Goal: Task Accomplishment & Management: Manage account settings

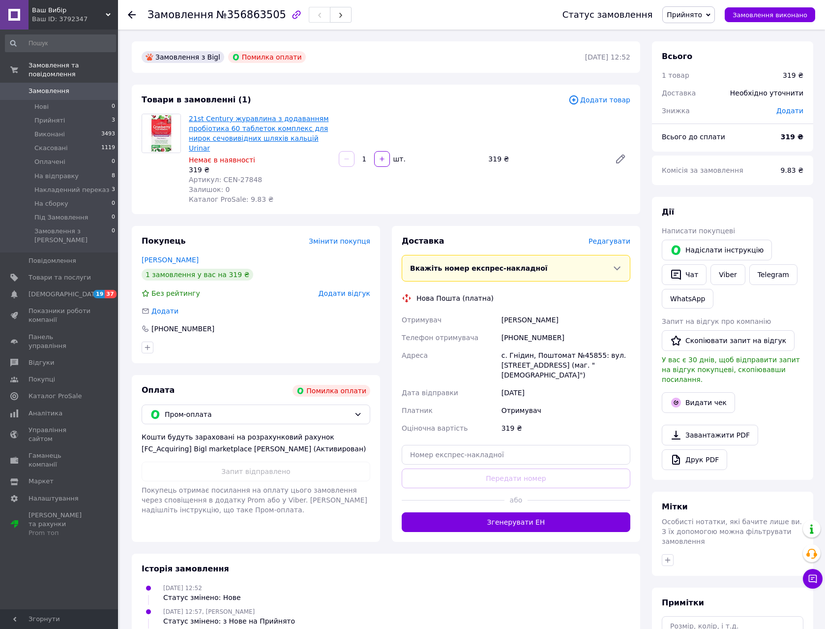
click at [280, 135] on link "21st Century журавлина з додаванням пробіотика 60 таблеток комплекс для нирок с…" at bounding box center [259, 133] width 140 height 37
click at [62, 273] on span "Товари та послуги" at bounding box center [60, 277] width 62 height 9
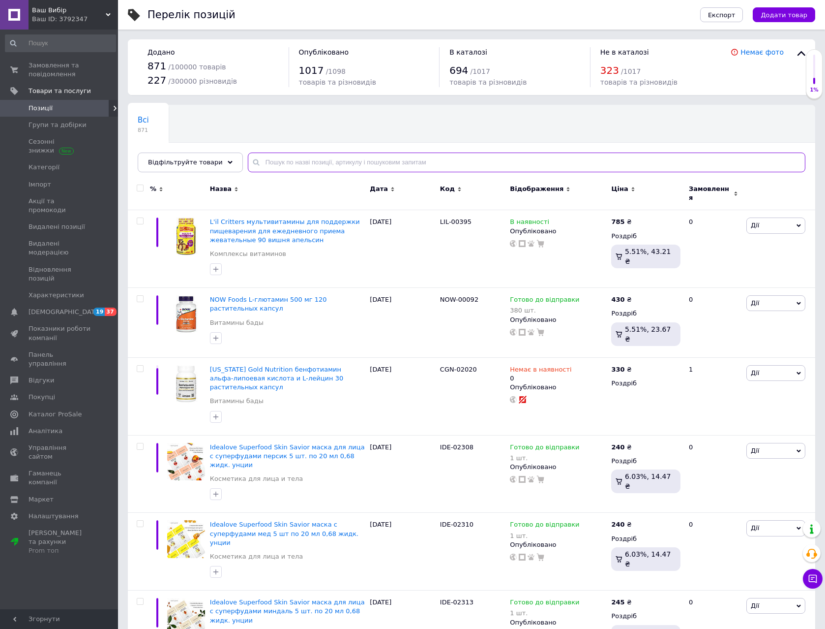
click at [340, 157] on input "text" at bounding box center [527, 162] width 558 height 20
paste input "ашваганда"
type input "ашваганда"
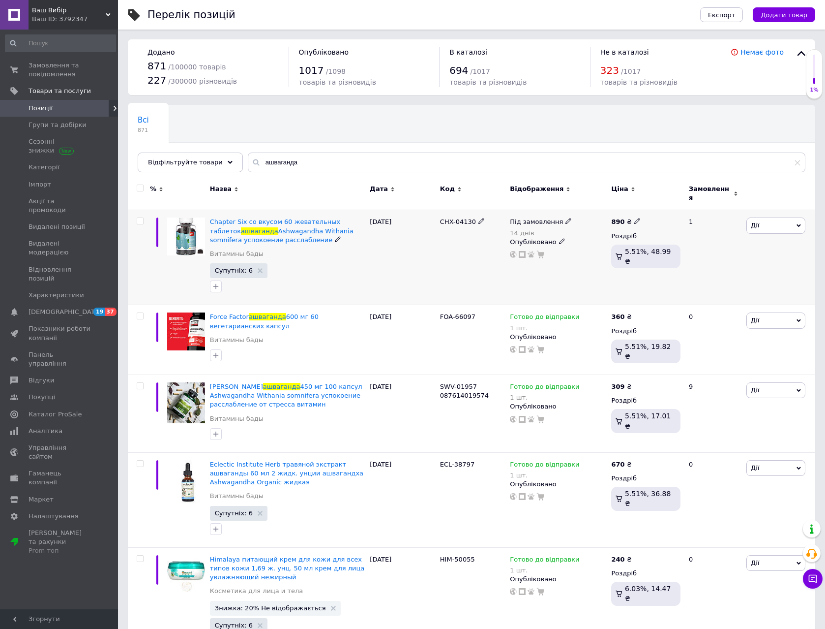
click at [566, 218] on use at bounding box center [568, 220] width 5 height 5
click at [601, 227] on li "Немає в наявності" at bounding box center [620, 229] width 93 height 14
click at [440, 261] on div "CHX-04130" at bounding box center [473, 257] width 70 height 95
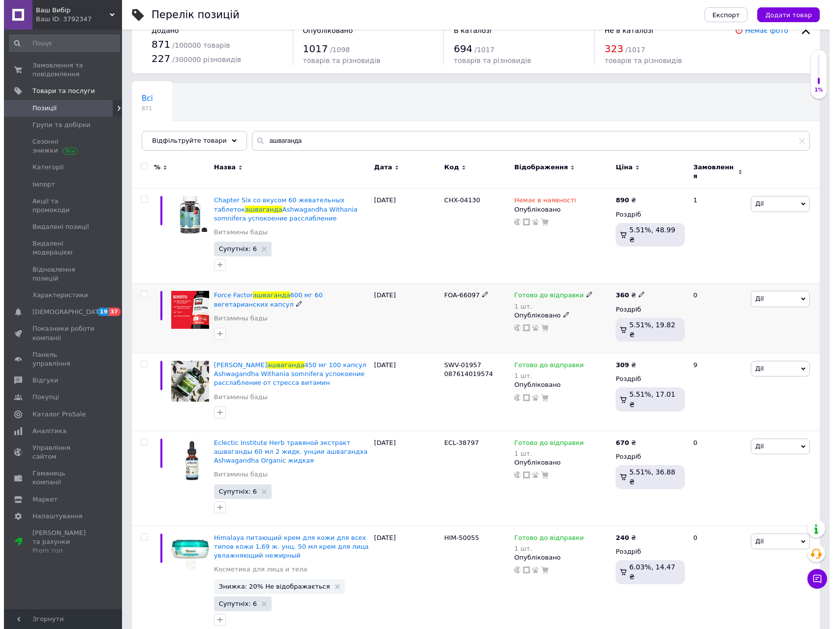
scroll to position [33, 0]
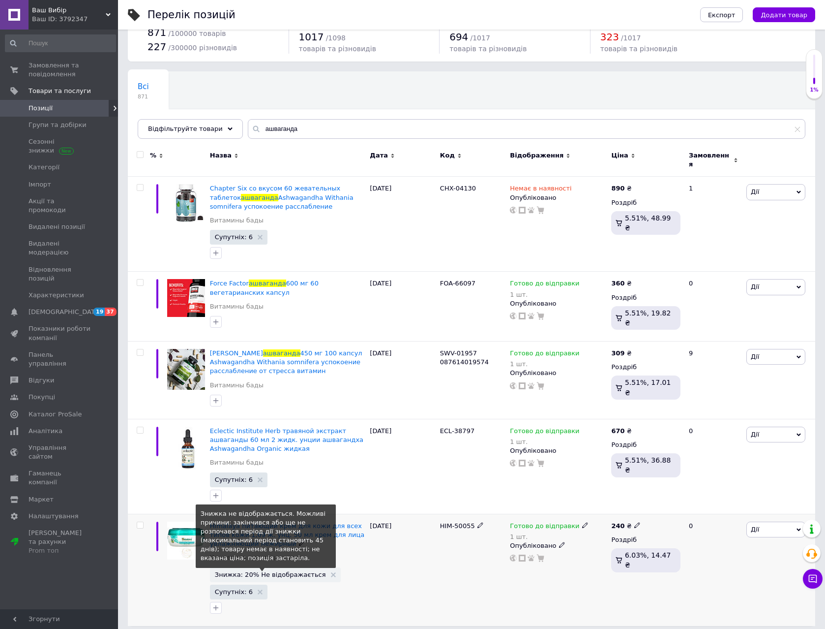
click at [283, 571] on span "Знижка: 20% Не відображається" at bounding box center [270, 574] width 111 height 6
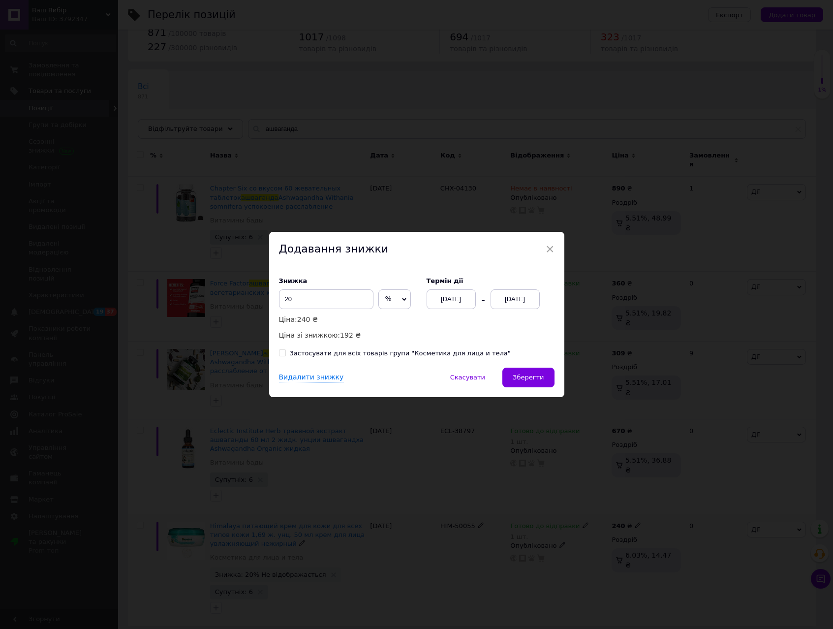
click at [519, 286] on div "Термін дії 12.08.2025 12.08.2025" at bounding box center [486, 293] width 138 height 32
click at [523, 298] on div "[DATE]" at bounding box center [514, 299] width 49 height 20
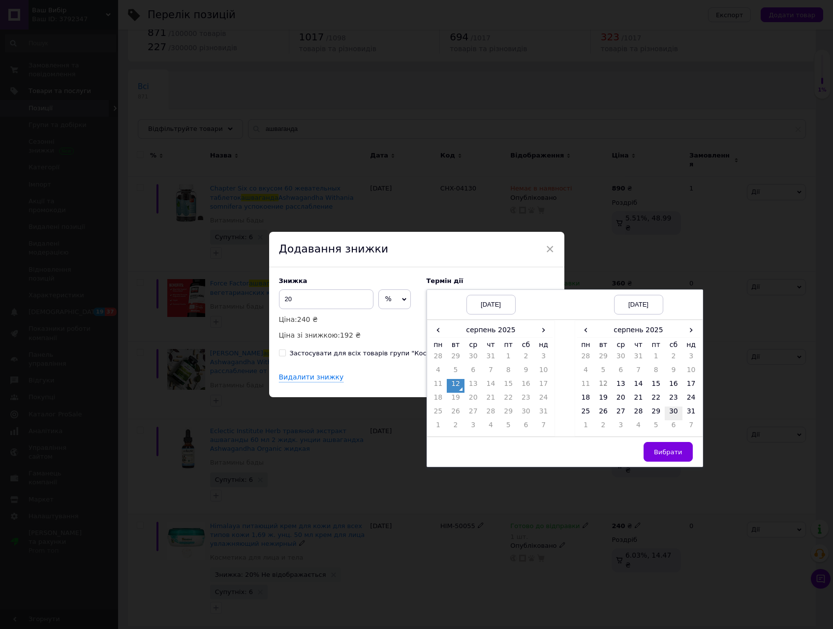
click at [667, 412] on td "30" at bounding box center [673, 413] width 18 height 14
click at [670, 450] on span "Вибрати" at bounding box center [668, 451] width 29 height 7
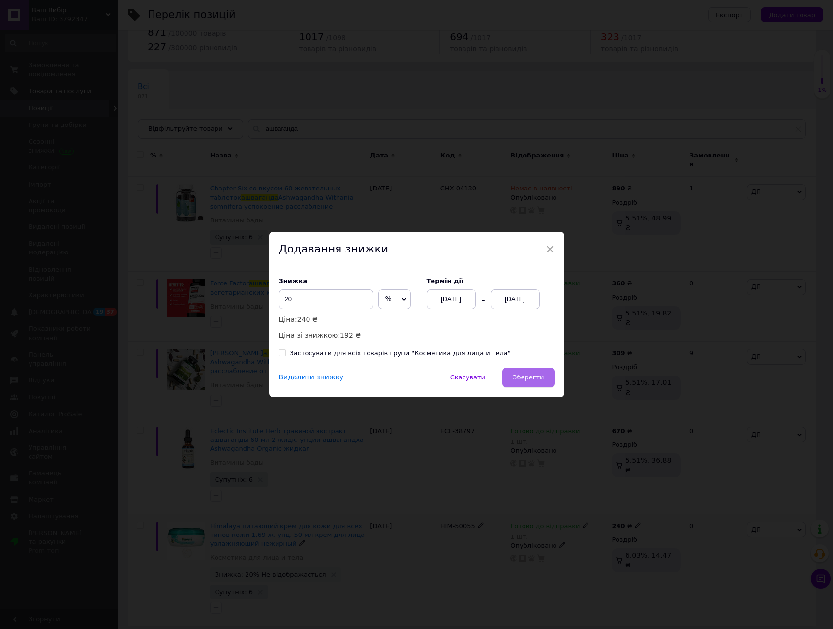
click at [527, 386] on button "Зберегти" at bounding box center [528, 377] width 52 height 20
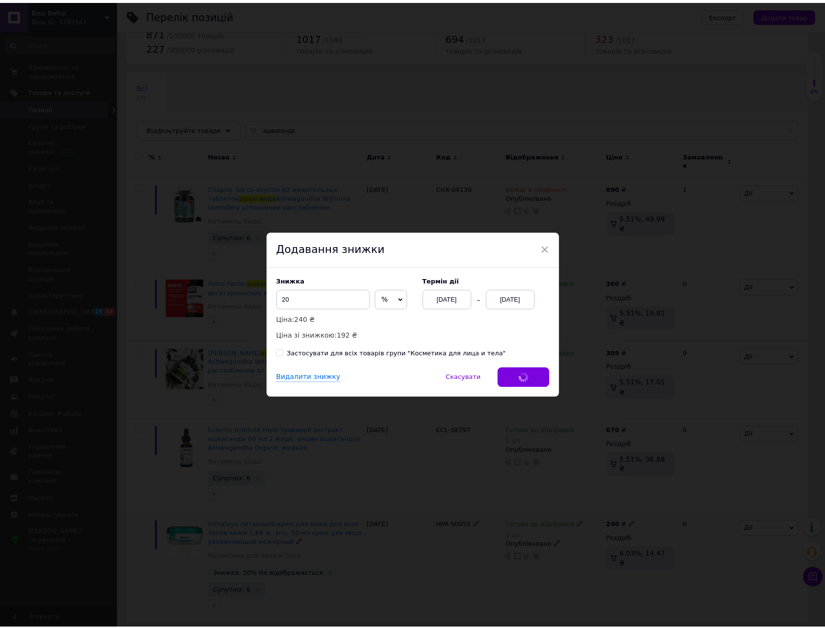
scroll to position [16, 0]
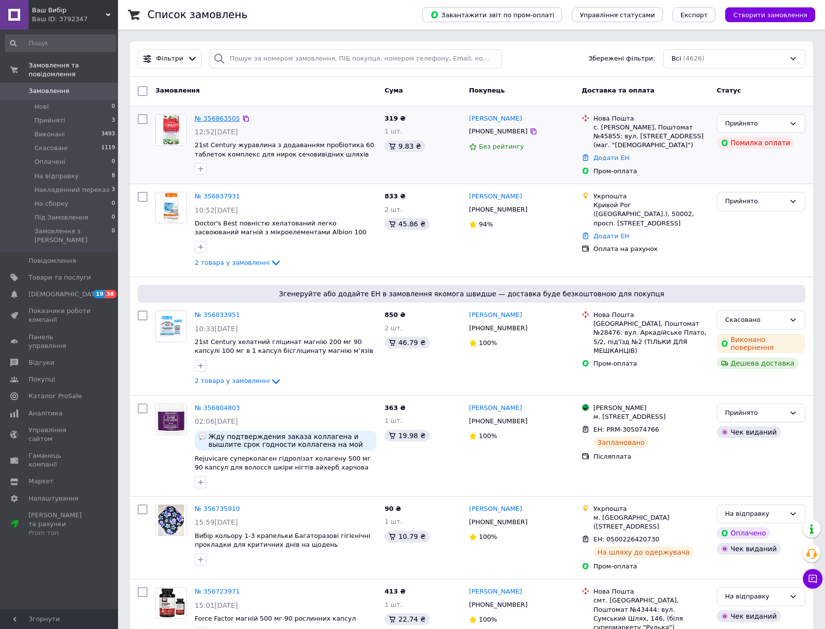
click at [229, 118] on link "№ 356863505" at bounding box center [217, 118] width 45 height 7
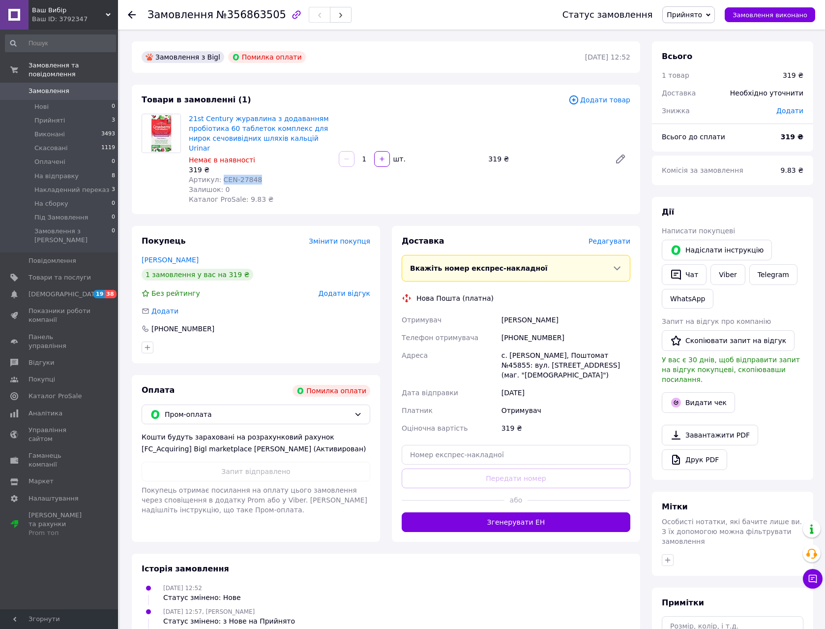
drag, startPoint x: 258, startPoint y: 169, endPoint x: 219, endPoint y: 168, distance: 38.4
click at [219, 175] on div "Артикул: CEN-27848" at bounding box center [260, 180] width 142 height 10
copy span "CEN-27848"
click at [46, 273] on span "Товари та послуги" at bounding box center [60, 277] width 62 height 9
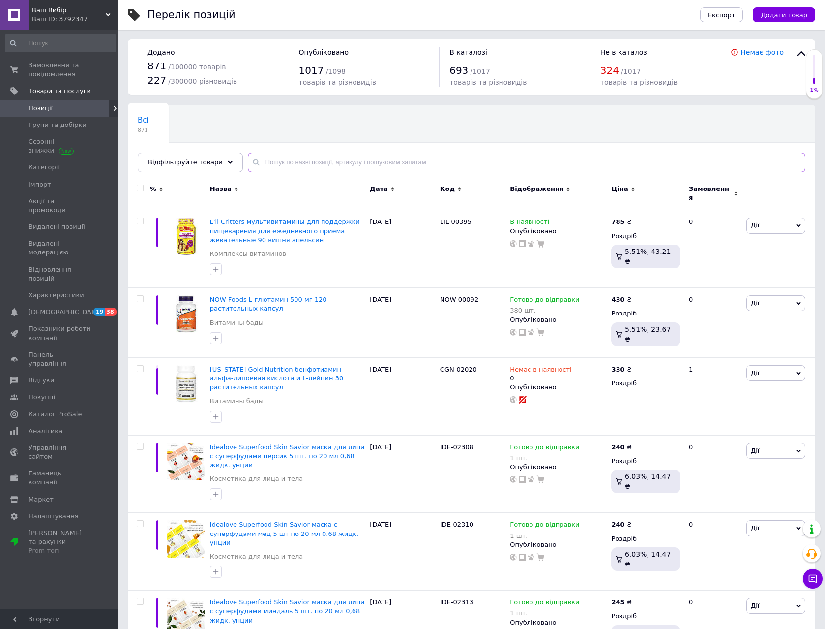
click at [298, 157] on input "text" at bounding box center [527, 162] width 558 height 20
paste input "CEN-27848"
type input "CEN-27848"
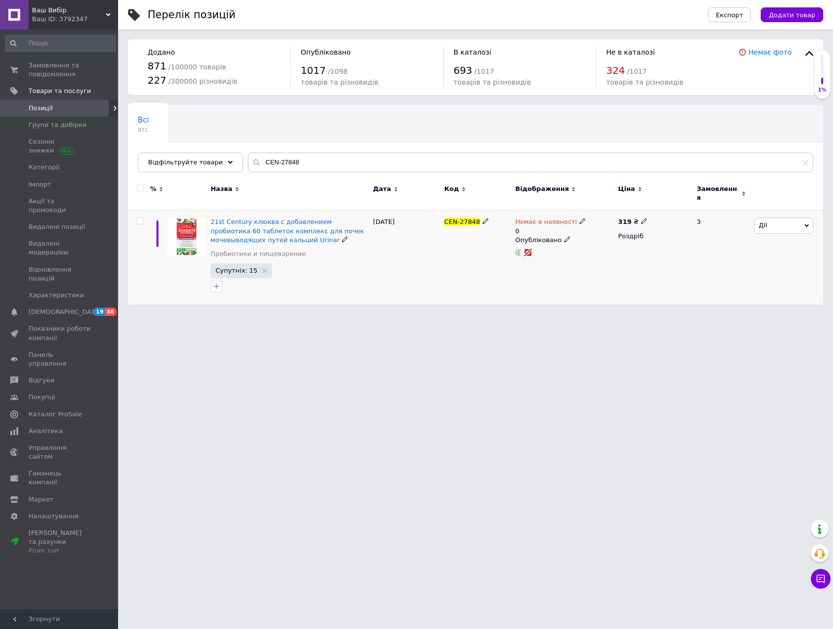
click at [579, 218] on icon at bounding box center [582, 221] width 6 height 6
click at [603, 227] on li "В наявності" at bounding box center [633, 234] width 93 height 14
click at [611, 244] on input "0" at bounding box center [623, 251] width 75 height 20
type input "1"
click at [544, 257] on div "Немає в наявності 0 Наявність В наявності Немає в наявності Під замовлення Гото…" at bounding box center [563, 257] width 103 height 94
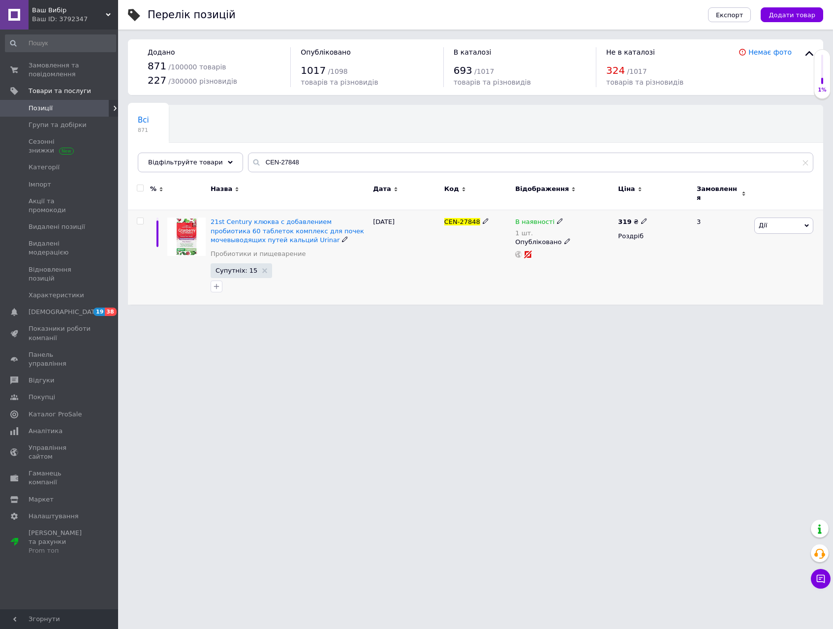
drag, startPoint x: 550, startPoint y: 211, endPoint x: 560, endPoint y: 215, distance: 10.4
click at [556, 217] on div "В наявності" at bounding box center [539, 221] width 48 height 9
click at [604, 229] on li "Немає в наявності" at bounding box center [613, 235] width 93 height 14
click at [606, 252] on input "1" at bounding box center [603, 252] width 75 height 20
click at [589, 284] on div "В наявності 1 шт. Наявність Немає в наявності В наявності Під замовлення Готово…" at bounding box center [563, 257] width 103 height 94
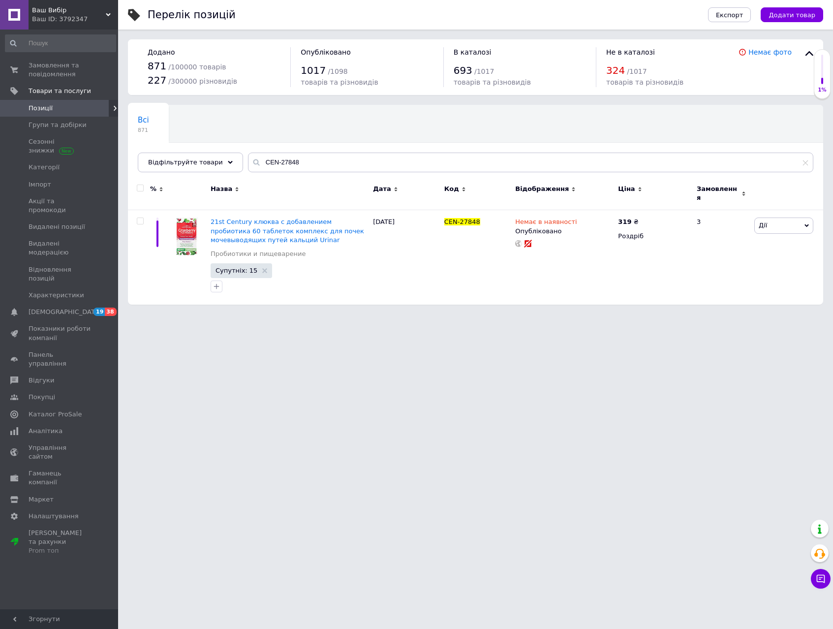
click at [375, 314] on html "Ваш Вибір Ваш ID: 3792347 Сайт Ваш Вибір Кабінет покупця Перевірити стан систем…" at bounding box center [416, 157] width 833 height 314
drag, startPoint x: 557, startPoint y: 314, endPoint x: 284, endPoint y: 113, distance: 338.4
click at [551, 305] on html "Ваш Вибір Ваш ID: 3792347 Сайт Ваш Вибір Кабінет покупця Перевірити стан систем…" at bounding box center [416, 157] width 833 height 314
click at [69, 72] on span "Замовлення та повідомлення" at bounding box center [60, 70] width 62 height 18
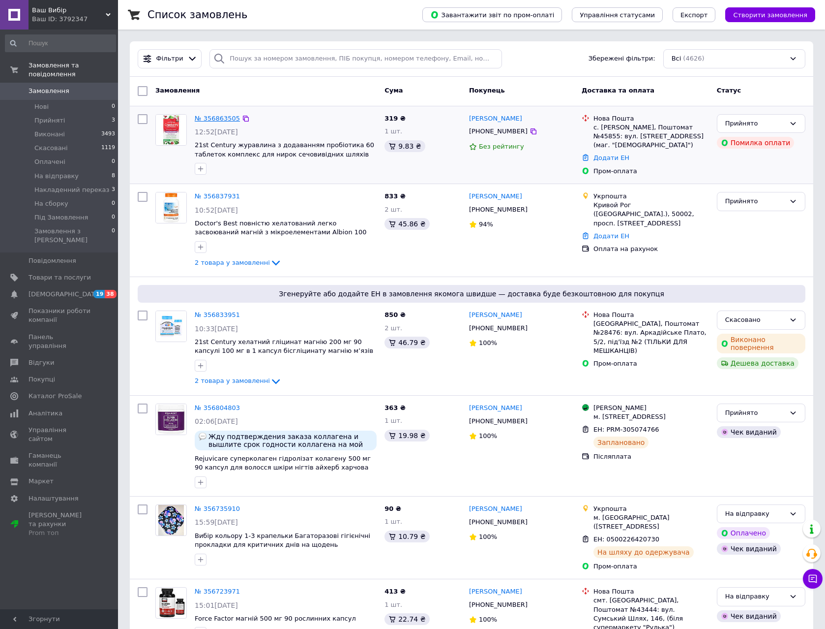
click at [226, 120] on link "№ 356863505" at bounding box center [217, 118] width 45 height 7
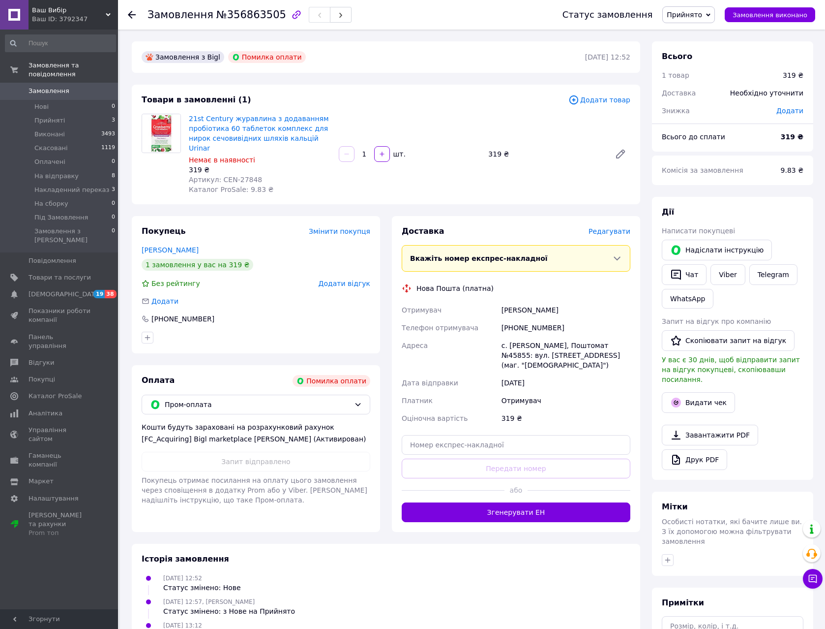
click at [715, 11] on span "Прийнято" at bounding box center [688, 14] width 53 height 17
click at [705, 49] on li "Скасовано" at bounding box center [705, 49] width 85 height 15
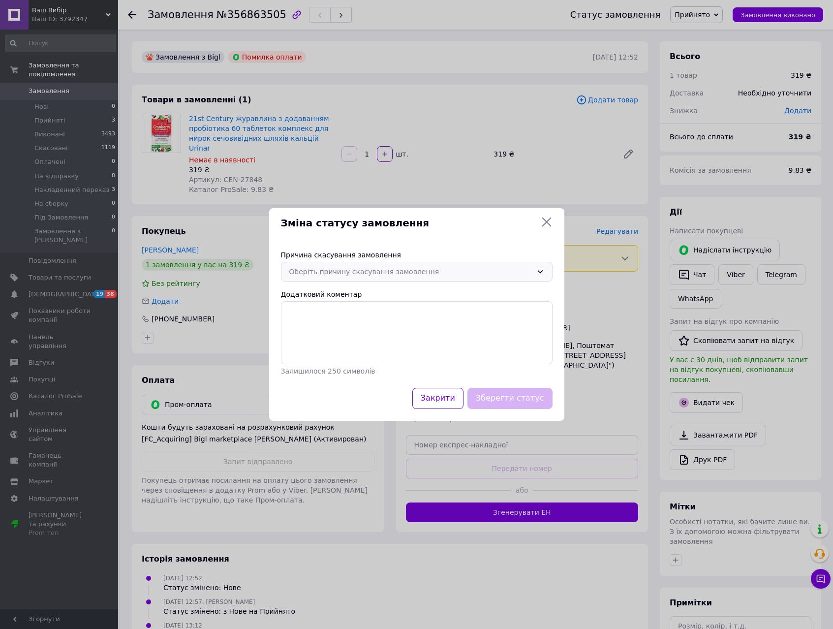
click at [335, 276] on div "Оберіть причину скасування замовлення" at bounding box center [410, 271] width 243 height 11
click at [341, 348] on li "На прохання покупця" at bounding box center [416, 348] width 270 height 19
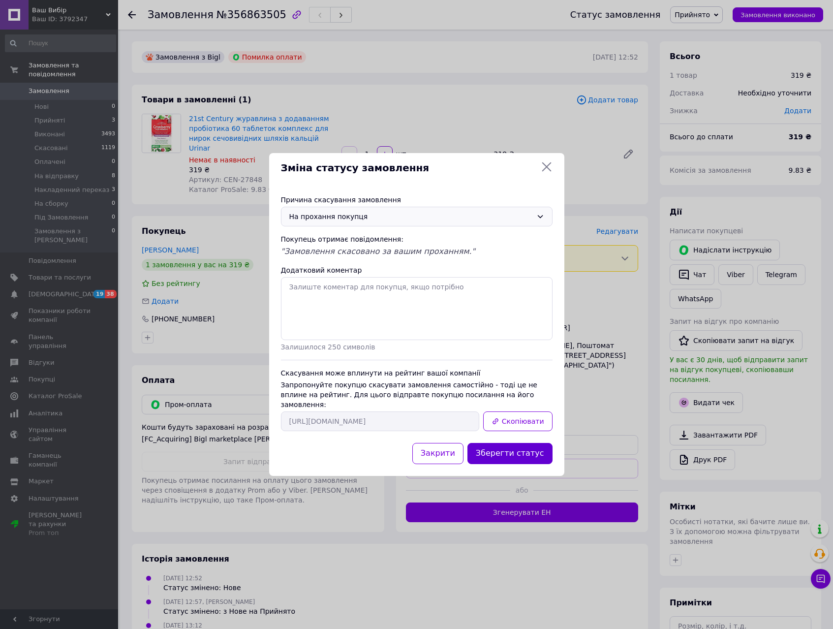
click at [522, 453] on button "Зберегти статус" at bounding box center [509, 453] width 85 height 21
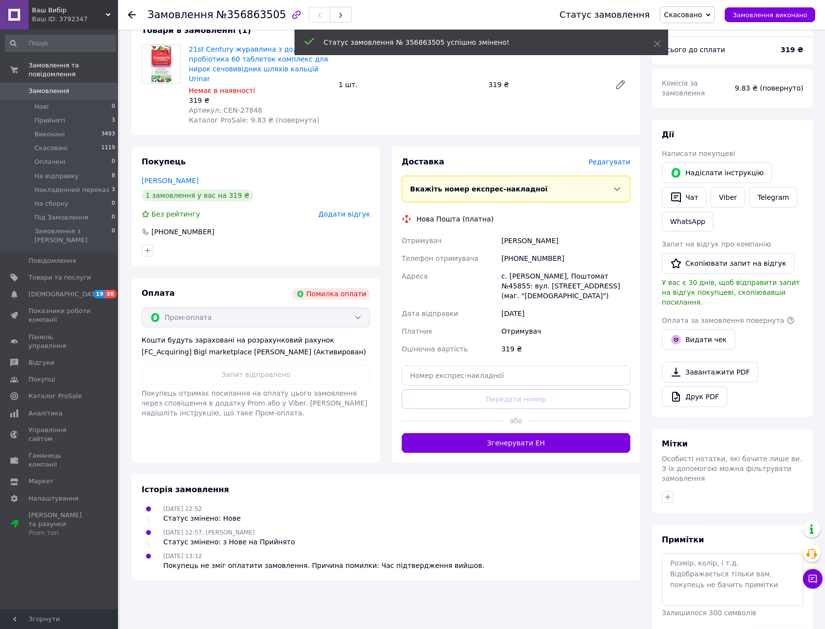
scroll to position [78, 0]
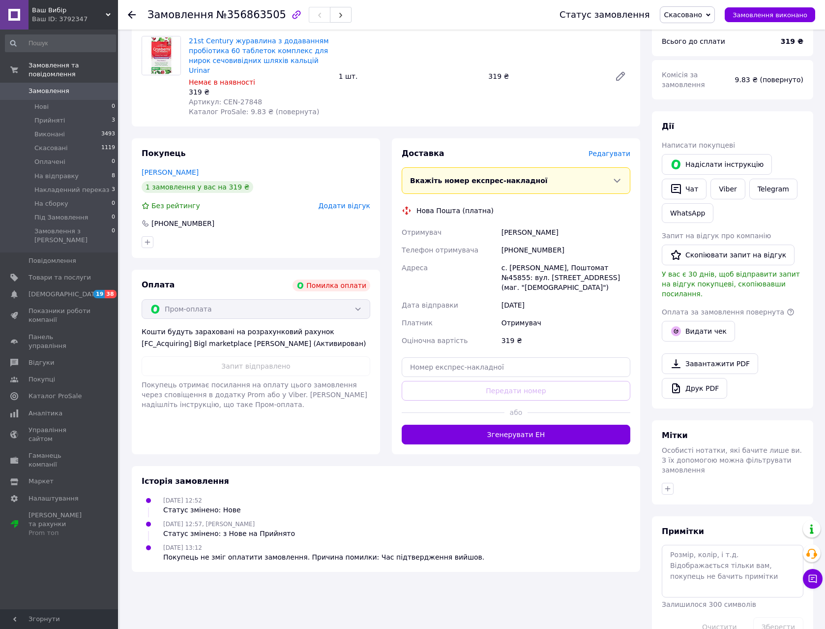
click at [355, 202] on span "Додати відгук" at bounding box center [345, 206] width 52 height 8
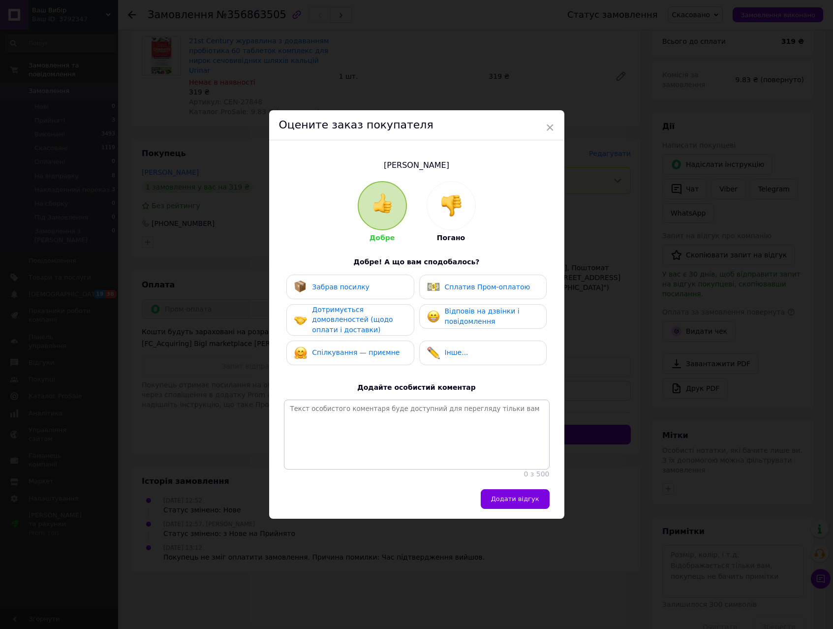
drag, startPoint x: 473, startPoint y: 206, endPoint x: 465, endPoint y: 206, distance: 8.4
click at [472, 206] on div at bounding box center [451, 205] width 48 height 48
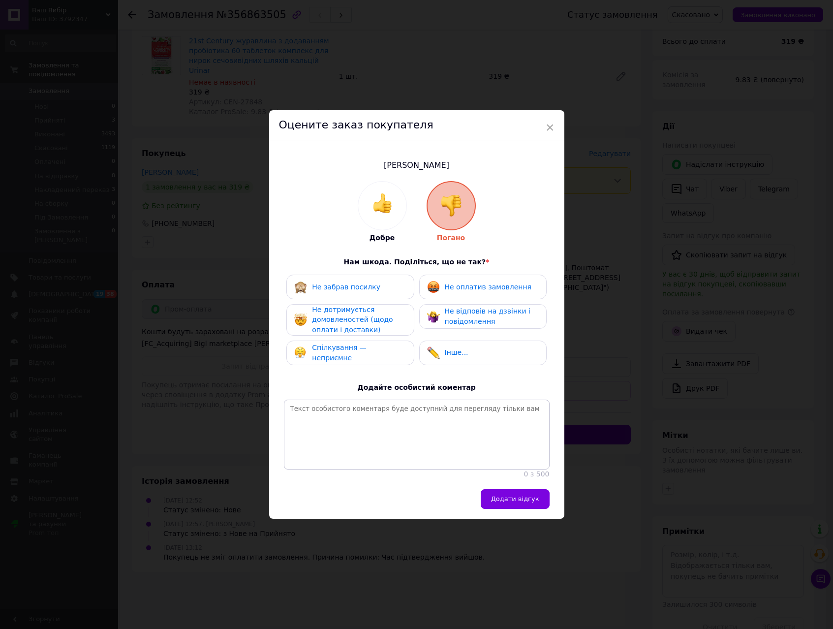
click at [359, 306] on span "Не дотримується домовленостей (щодо оплати і доставки)" at bounding box center [352, 319] width 81 height 28
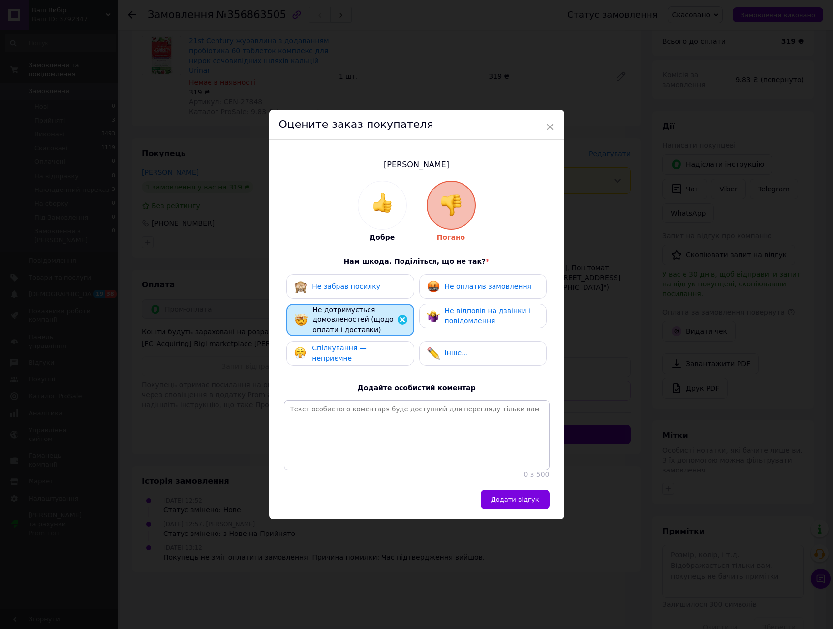
click at [360, 341] on div "Спілкування — неприємне" at bounding box center [349, 353] width 127 height 25
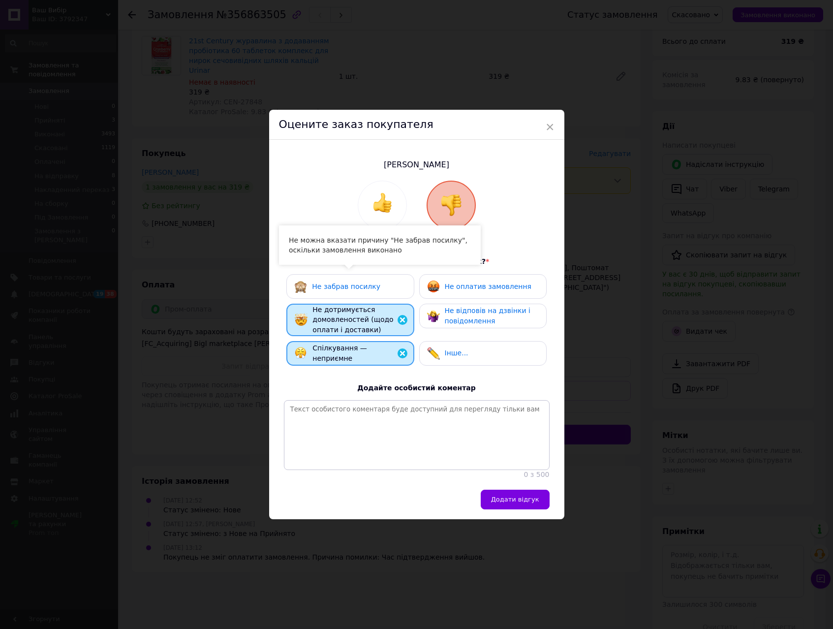
click at [358, 282] on span "Не забрав посилку" at bounding box center [346, 286] width 68 height 8
click at [494, 284] on span "Не оплатив замовлення" at bounding box center [488, 286] width 87 height 8
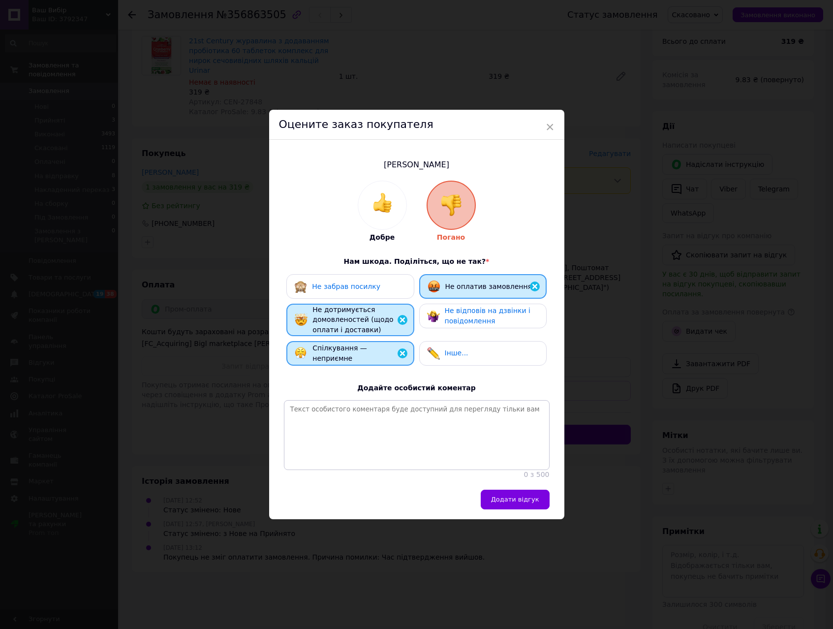
click at [503, 312] on div "Не відповів на дзвінки і повідомлення" at bounding box center [491, 315] width 93 height 20
click at [460, 449] on textarea at bounding box center [417, 435] width 266 height 70
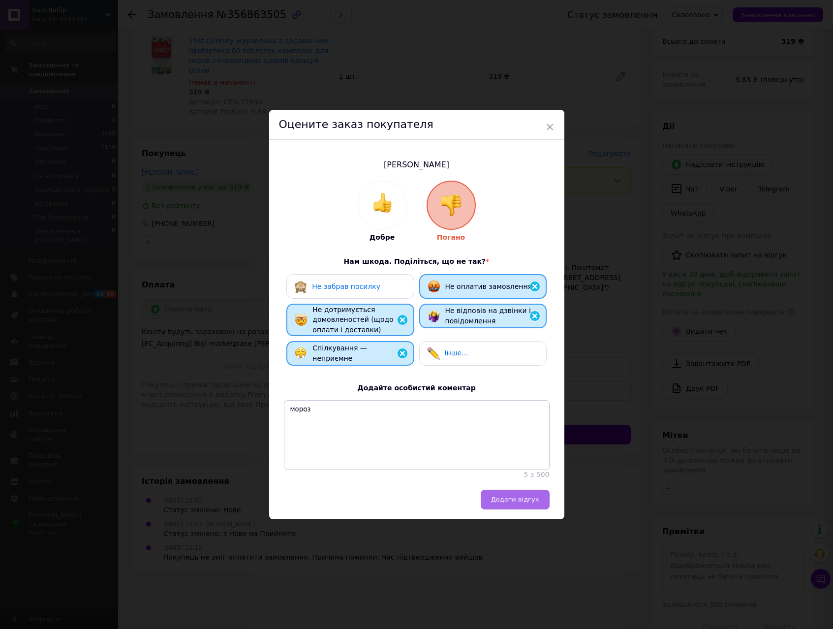
click at [518, 503] on span "Додати відгук" at bounding box center [515, 498] width 48 height 7
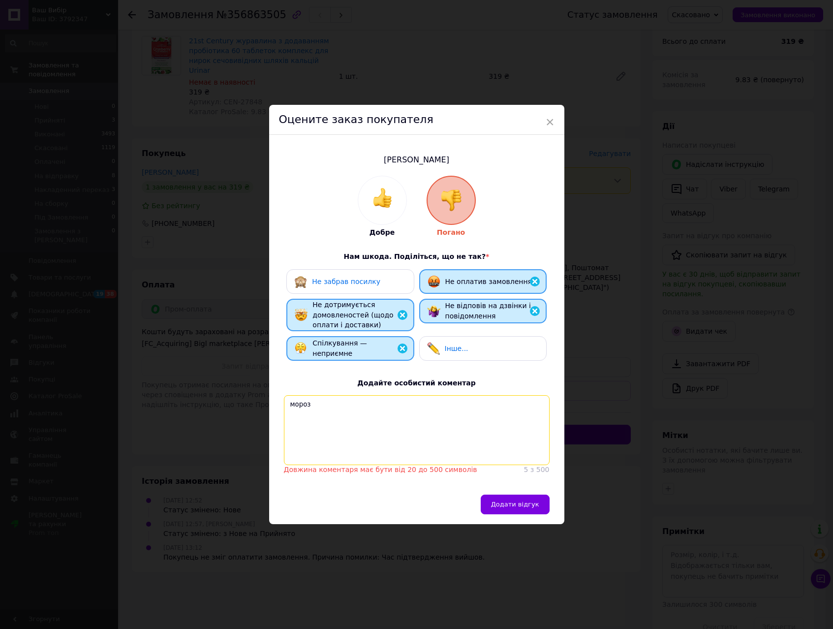
click at [463, 423] on textarea "мороз" at bounding box center [417, 430] width 266 height 70
type textarea "[PERSON_NAME]......................."
click at [530, 507] on span "Додати відгук" at bounding box center [515, 503] width 48 height 7
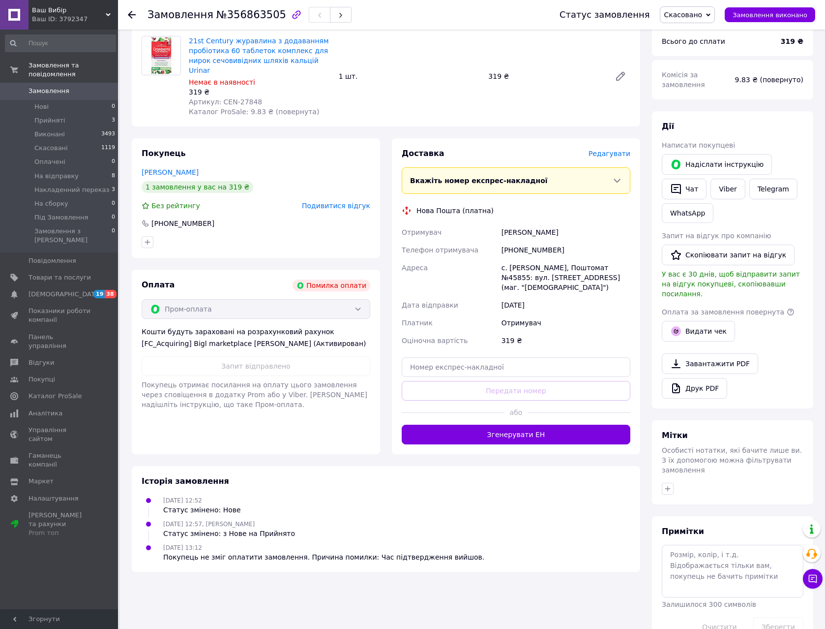
drag, startPoint x: 503, startPoint y: 543, endPoint x: 491, endPoint y: 448, distance: 96.7
click at [503, 543] on div "Історія замовлення [DATE] 12:52 Статус змінено: Нове [DATE] 12:57, [PERSON_NAME…" at bounding box center [386, 519] width 509 height 106
click at [52, 87] on span "Замовлення" at bounding box center [49, 91] width 41 height 9
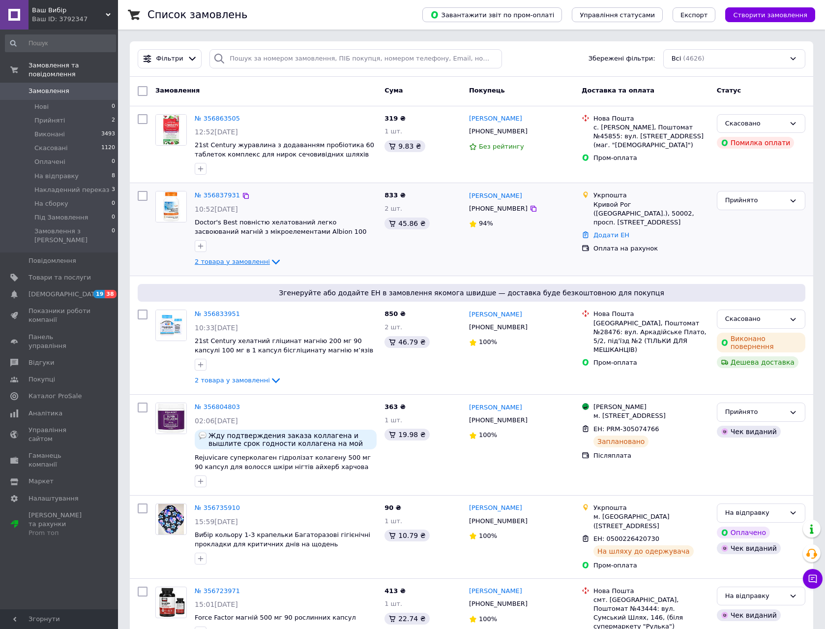
click at [251, 265] on span "2 товара у замовленні" at bounding box center [232, 261] width 75 height 7
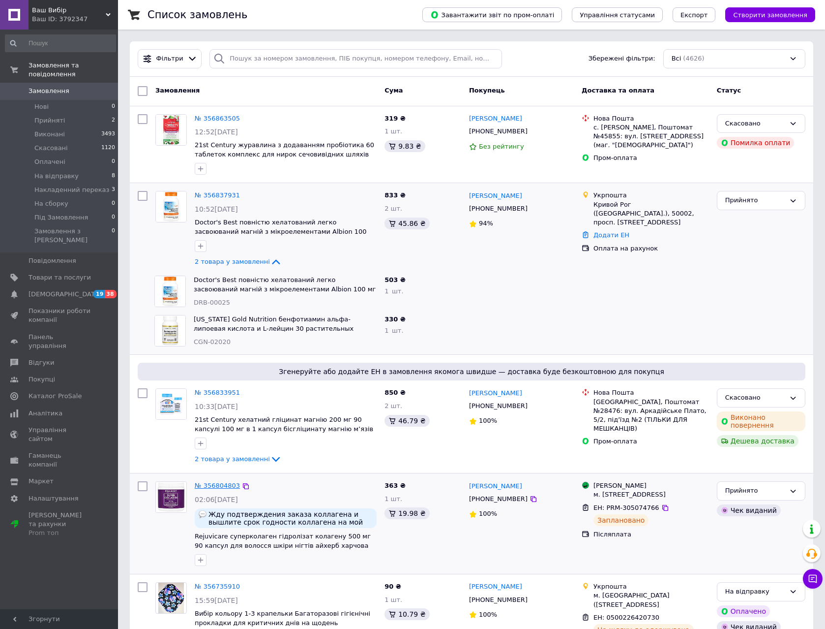
click at [234, 485] on link "№ 356804803" at bounding box center [217, 484] width 45 height 7
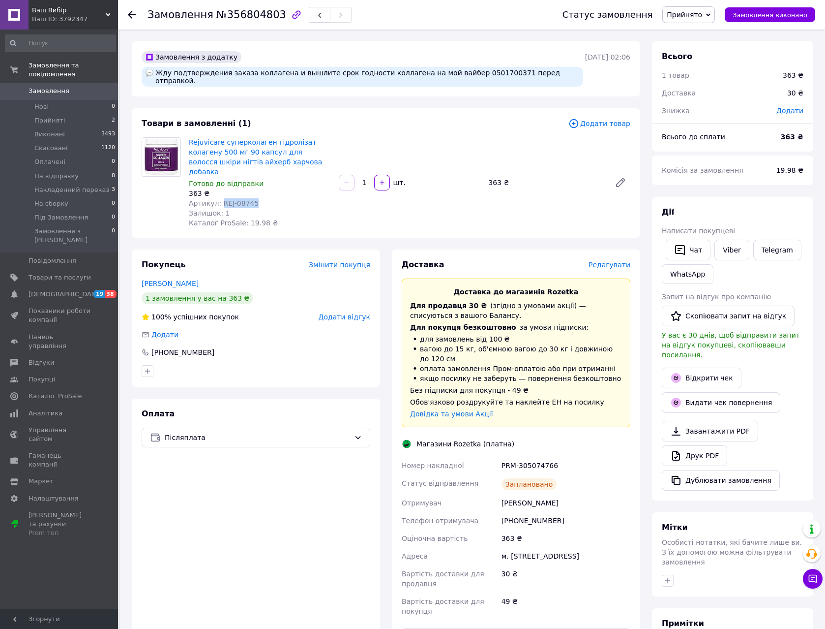
drag, startPoint x: 256, startPoint y: 188, endPoint x: 219, endPoint y: 185, distance: 36.5
click at [219, 198] on div "Артикул: REJ-08745" at bounding box center [260, 203] width 142 height 10
copy span "REJ-08745"
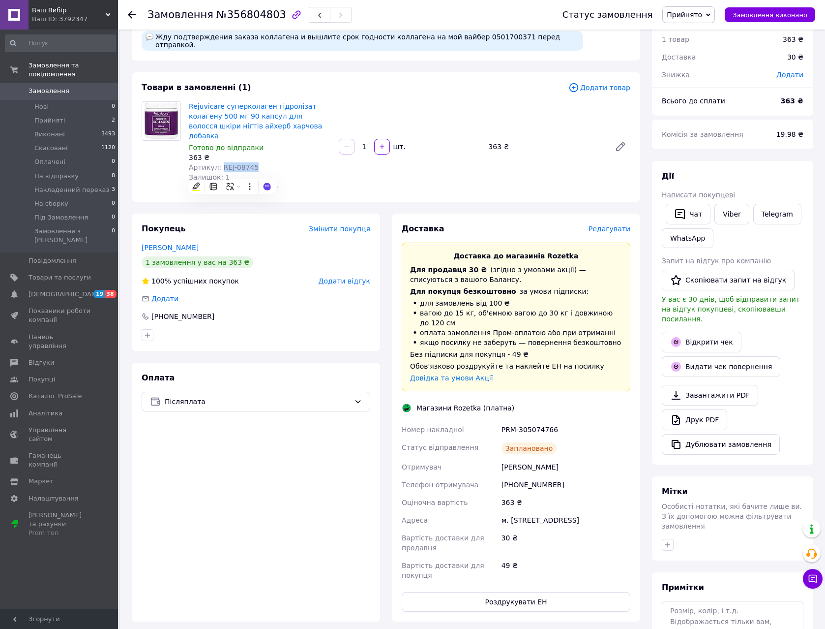
scroll to position [49, 0]
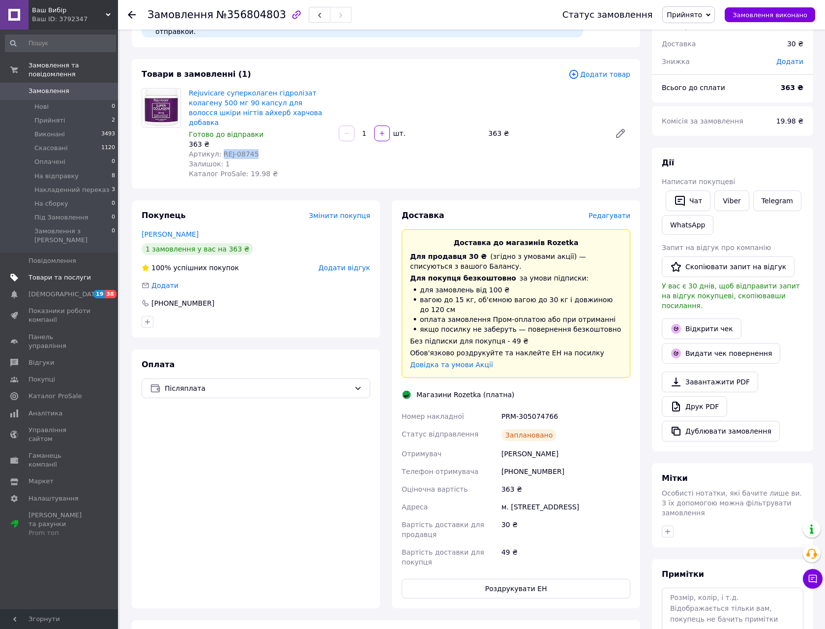
click at [56, 273] on span "Товари та послуги" at bounding box center [60, 277] width 62 height 9
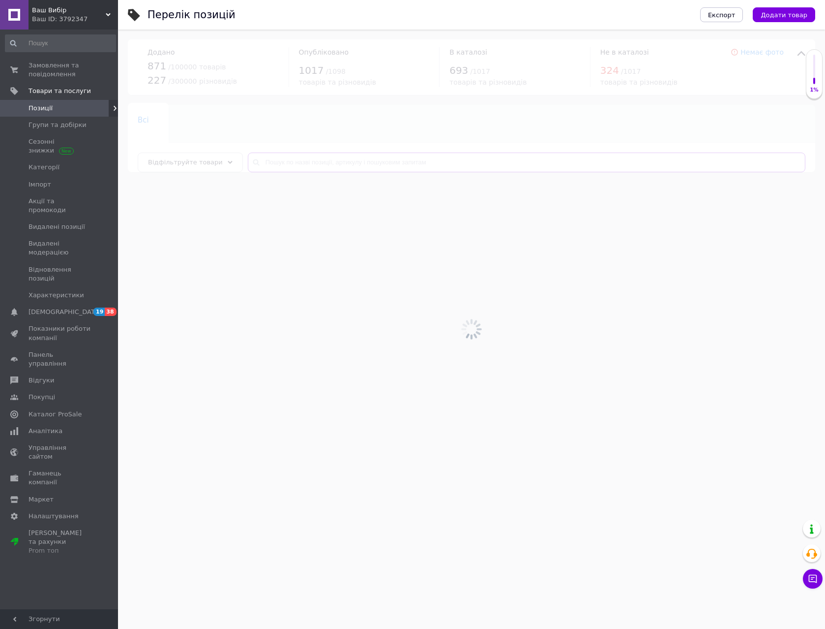
click at [295, 158] on input "text" at bounding box center [527, 162] width 558 height 20
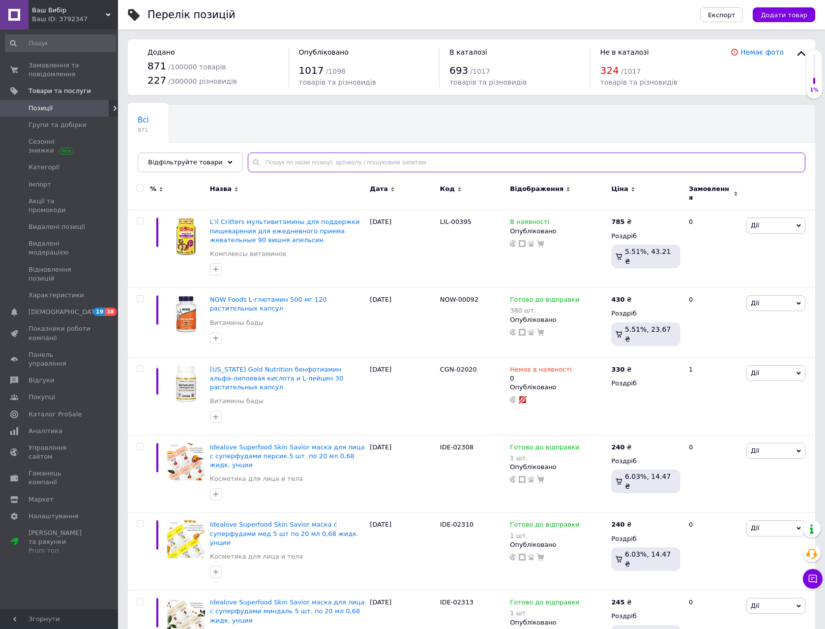
click at [294, 158] on input "text" at bounding box center [527, 162] width 558 height 20
paste input "REJ-08745"
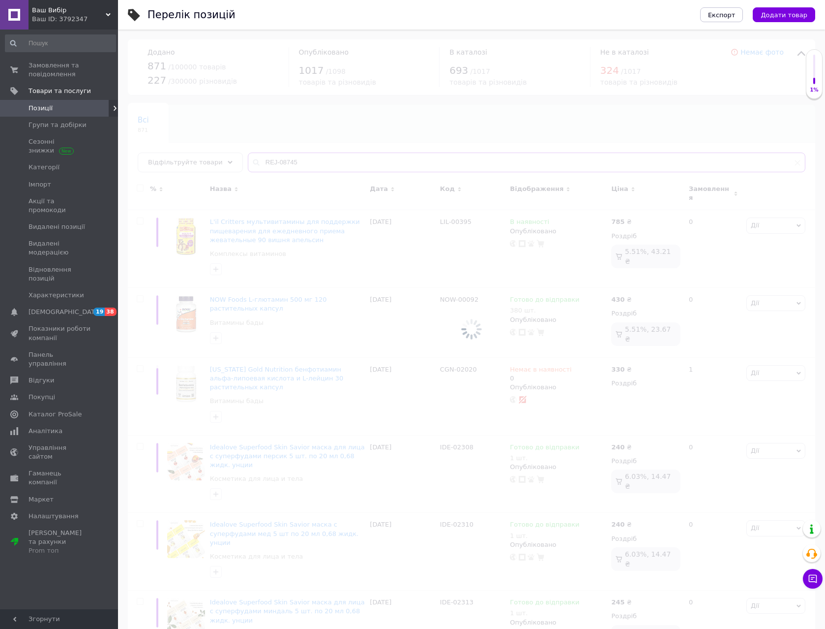
type input "REJ-08745"
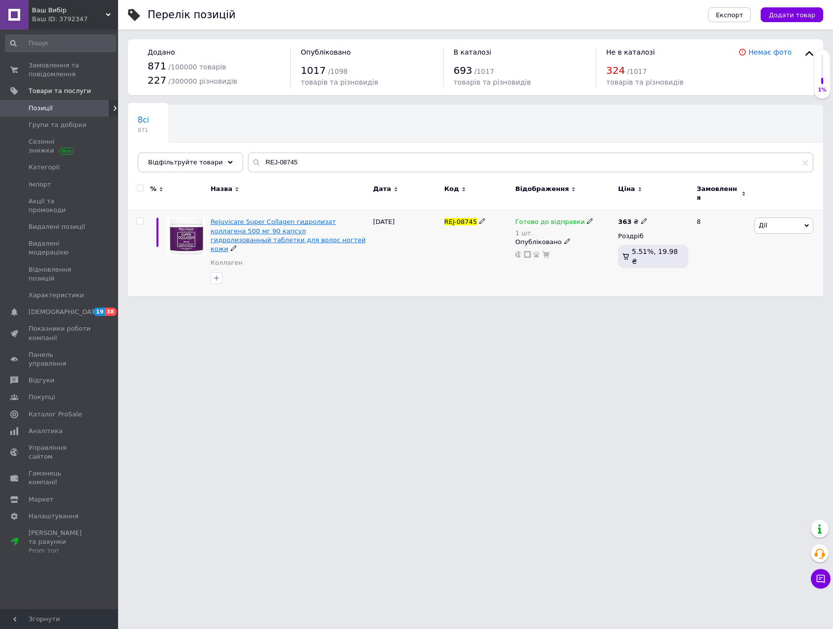
click at [299, 218] on span "Rejuvicare Super Collagen гидролизат коллагена 500 мг 90 капсул гидролизованный…" at bounding box center [287, 235] width 155 height 34
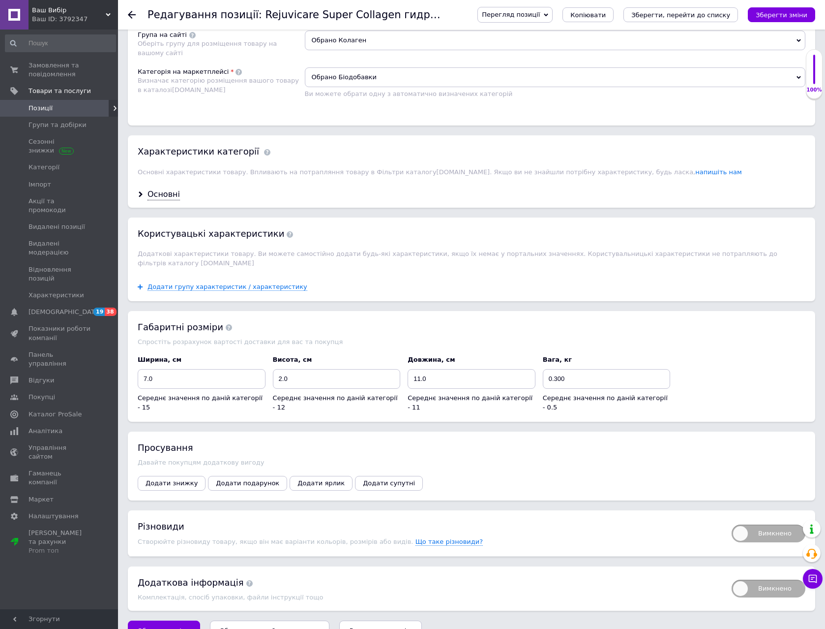
scroll to position [731, 0]
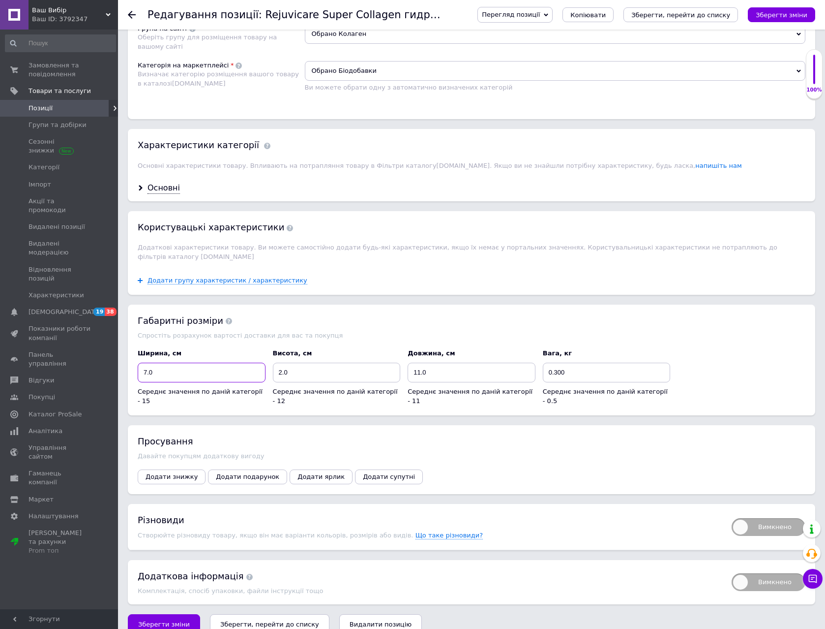
click at [142, 364] on input "7.0" at bounding box center [202, 372] width 128 height 20
type input "17.0"
drag, startPoint x: 279, startPoint y: 364, endPoint x: 389, endPoint y: 360, distance: 110.7
click at [279, 364] on input "2.0" at bounding box center [337, 372] width 128 height 20
type input "12.0"
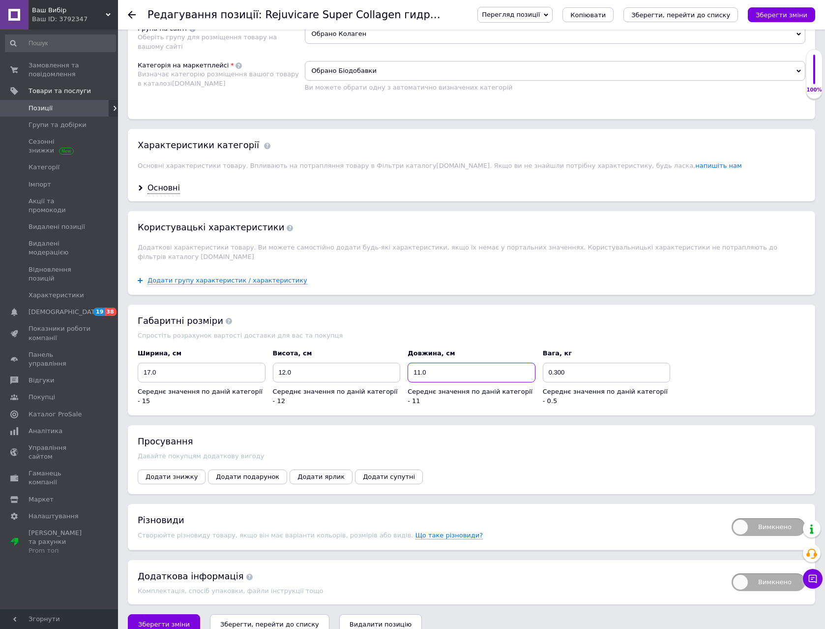
click at [420, 363] on input "11.0" at bounding box center [472, 372] width 128 height 20
type input "15.0"
click at [163, 186] on div "Основні" at bounding box center [164, 187] width 32 height 11
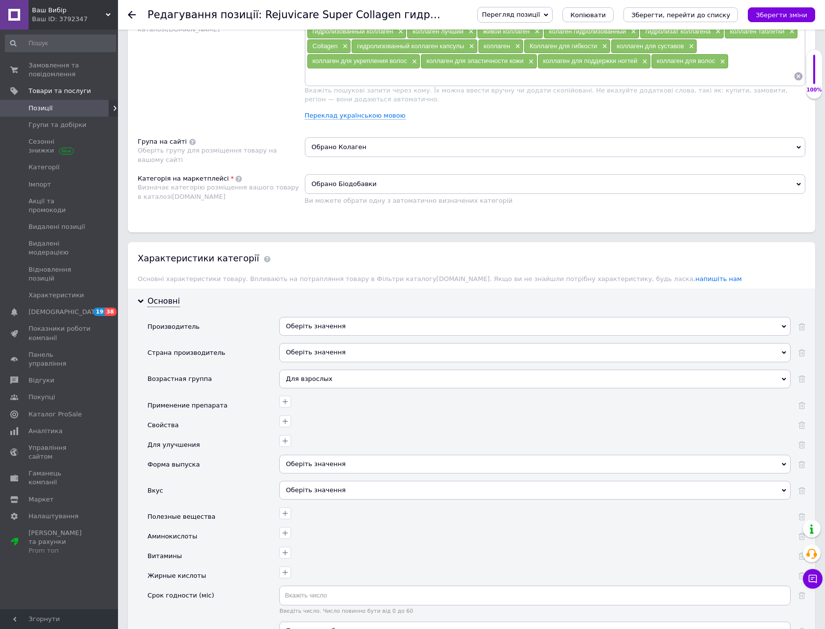
scroll to position [689, 0]
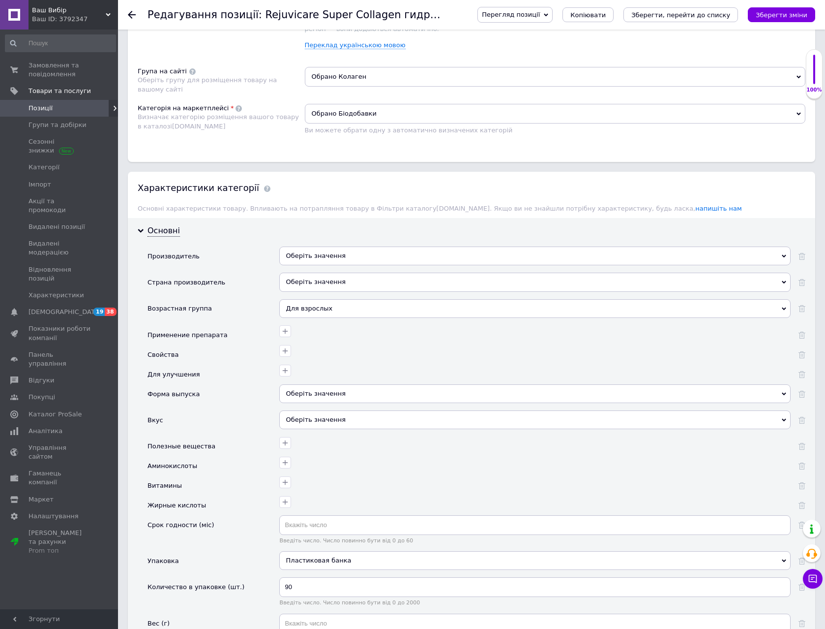
click at [330, 257] on div "Оберіть значення" at bounding box center [534, 255] width 511 height 19
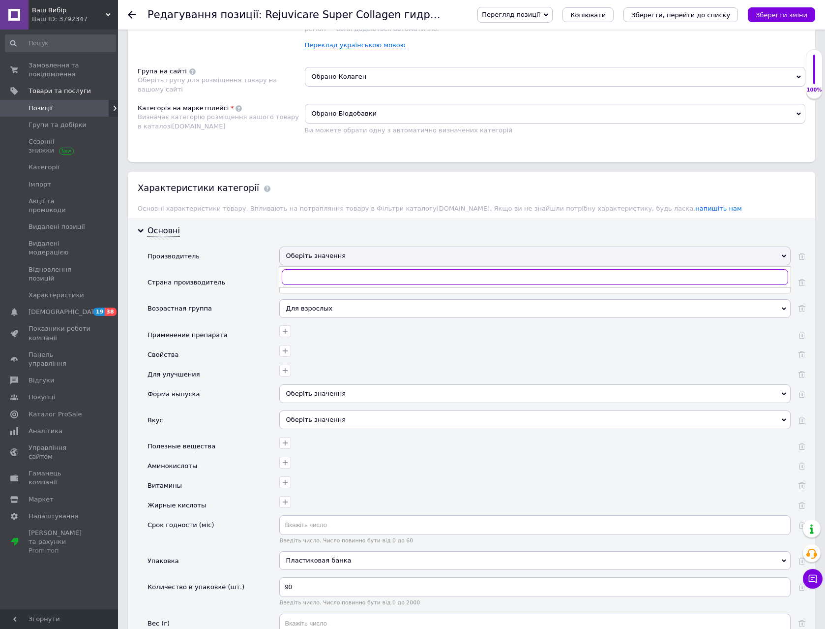
paste input "Rejuvicare"
click at [317, 282] on input "Rejuvicare" at bounding box center [535, 277] width 507 height 16
type input "Rejuvicare"
click at [316, 295] on div "Rejuvicare" at bounding box center [535, 297] width 501 height 9
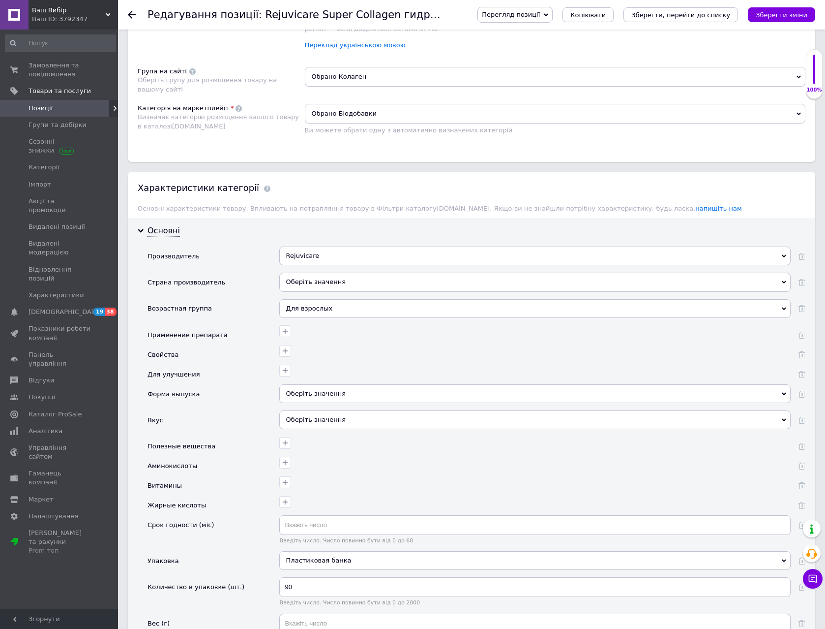
click at [314, 281] on div "Оберіть значення" at bounding box center [534, 281] width 511 height 19
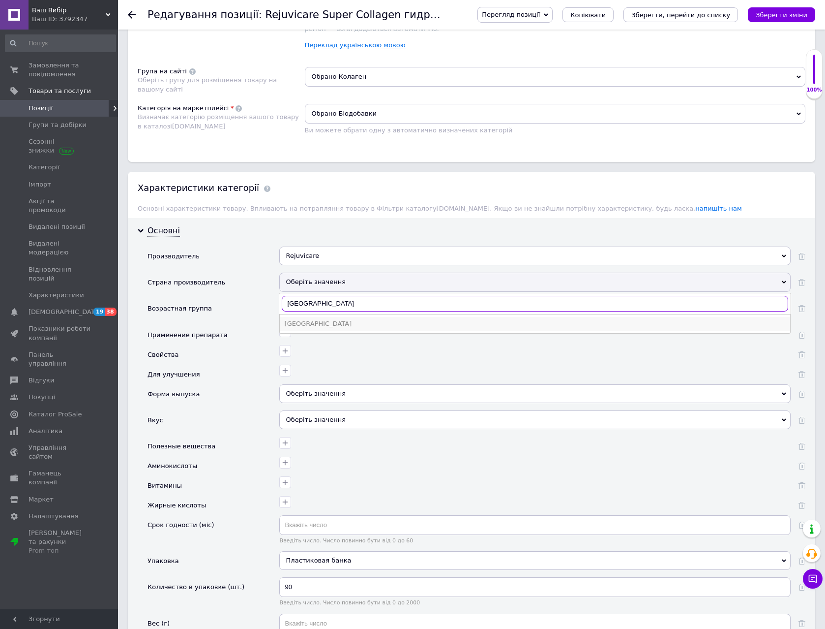
type input "[GEOGRAPHIC_DATA]"
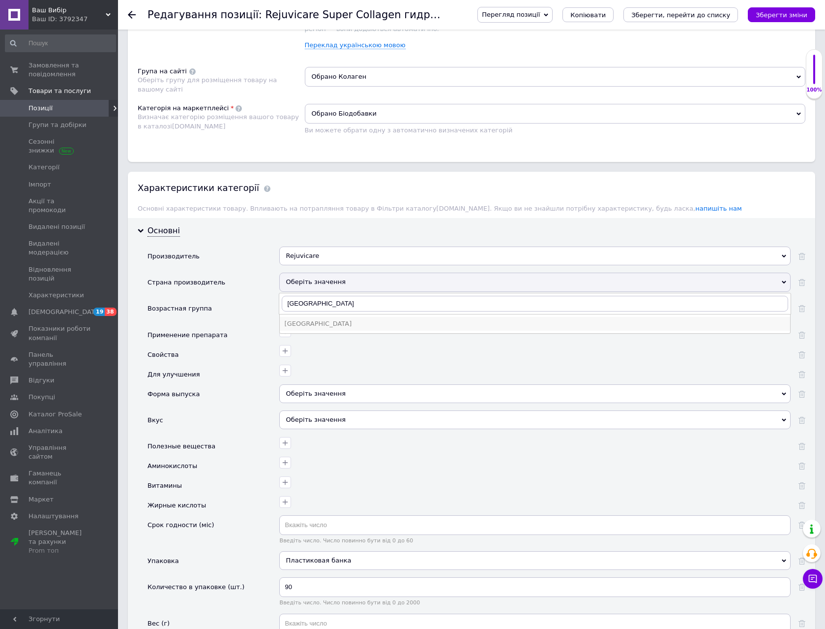
click at [303, 327] on div "[GEOGRAPHIC_DATA]" at bounding box center [535, 323] width 501 height 9
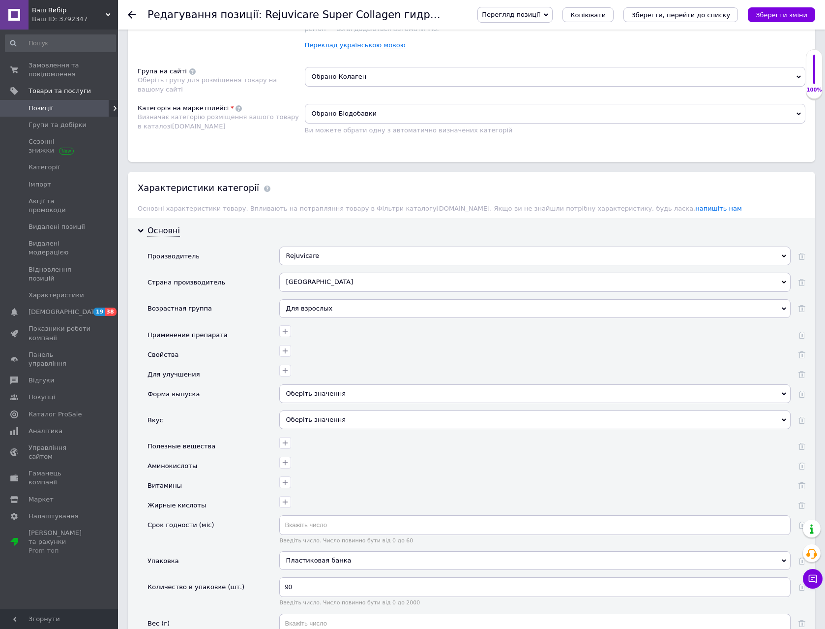
click at [314, 311] on div "Для взрослых" at bounding box center [534, 308] width 511 height 19
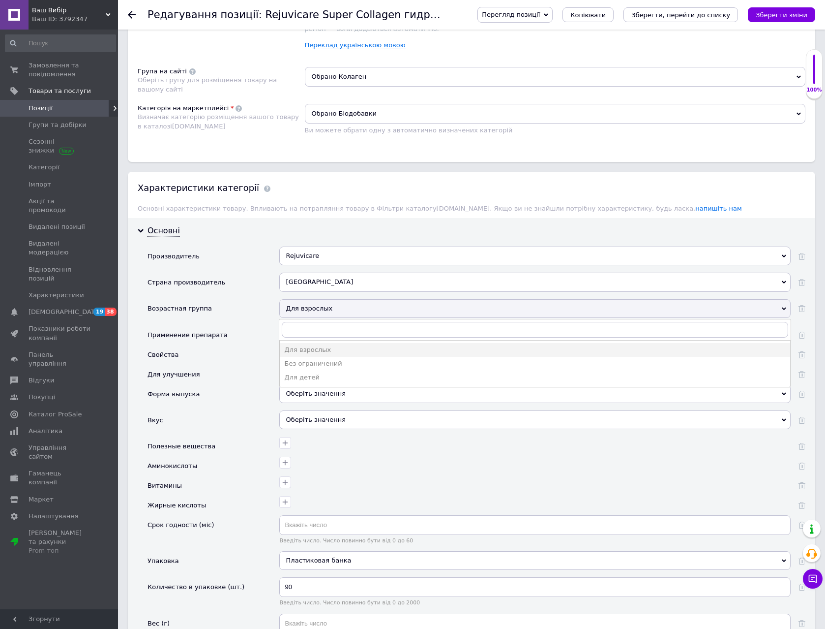
click at [314, 311] on div "Для взрослых" at bounding box center [534, 308] width 511 height 19
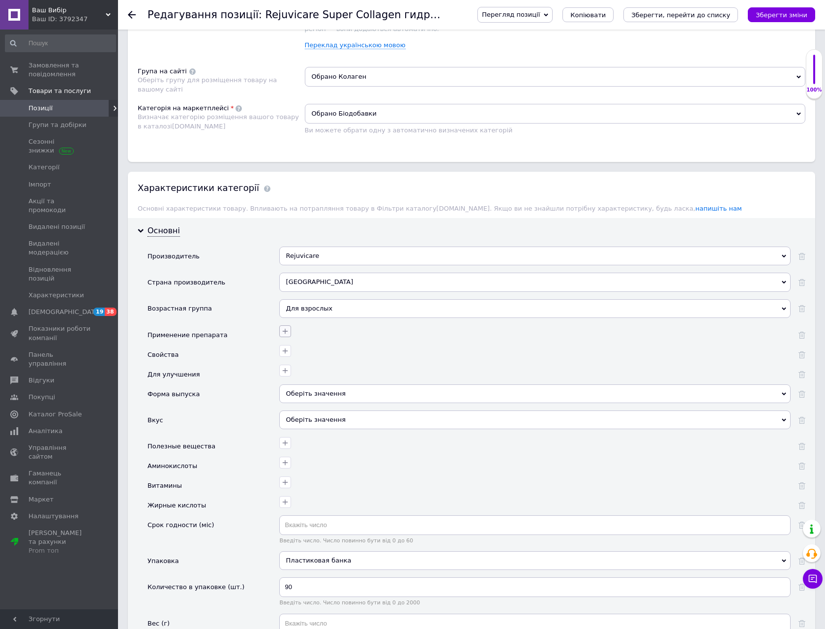
click at [283, 331] on icon "button" at bounding box center [284, 331] width 5 height 5
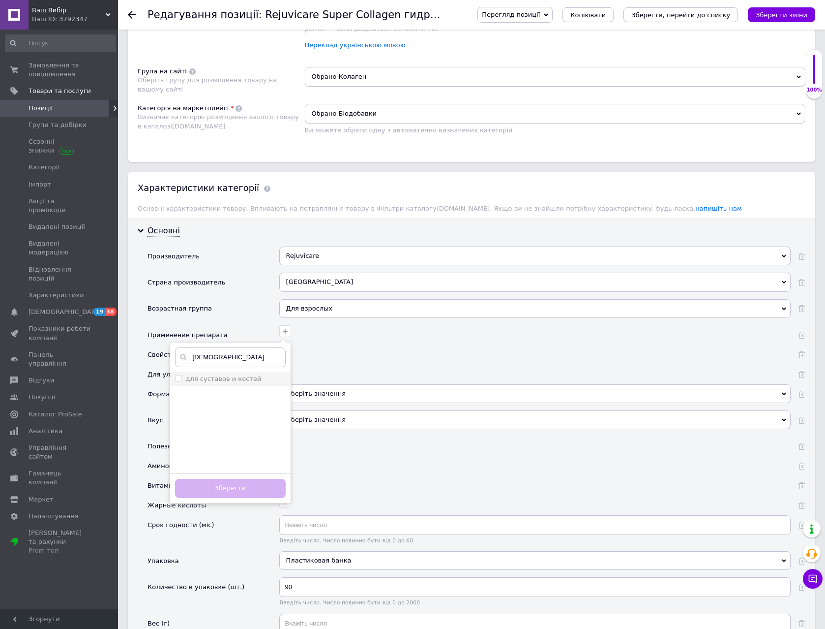
type input "[DEMOGRAPHIC_DATA]"
click at [237, 379] on label "для суставов и костей" at bounding box center [224, 378] width 76 height 7
checkbox костей "true"
click at [253, 487] on button "Зберегти" at bounding box center [230, 488] width 111 height 19
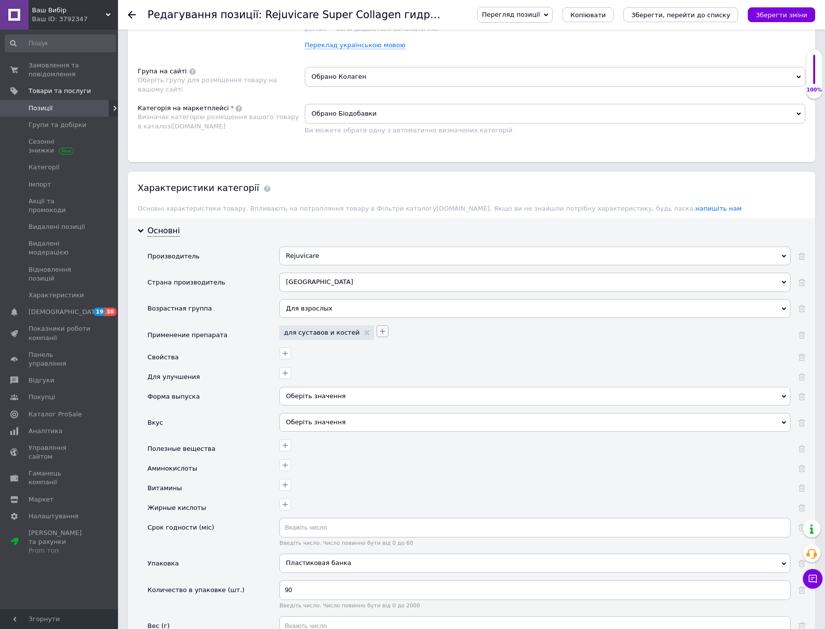
click at [379, 334] on icon "button" at bounding box center [383, 331] width 8 height 8
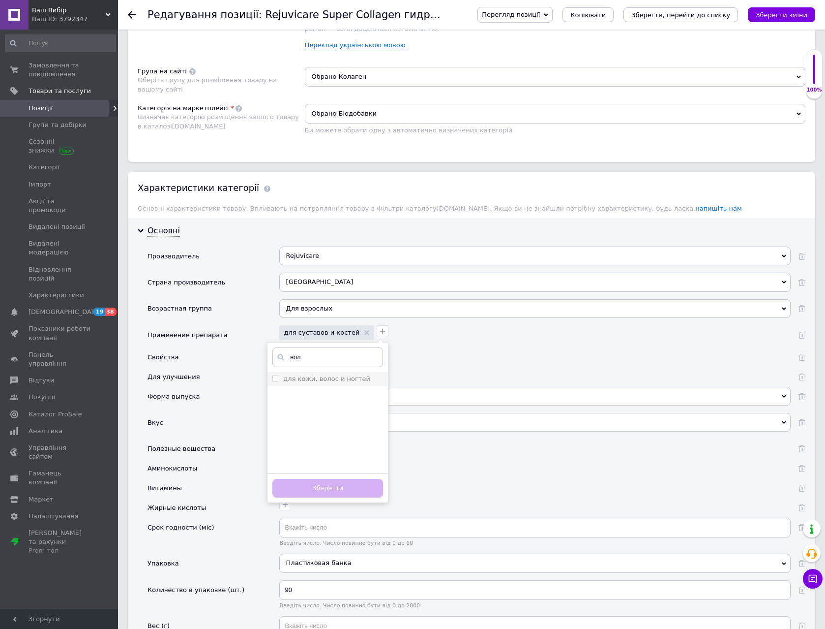
type input "вол"
click at [334, 377] on label "для кожи, волос и ногтей" at bounding box center [326, 378] width 87 height 7
checkbox ногтей "true"
click at [336, 490] on button "Зберегти" at bounding box center [327, 488] width 111 height 19
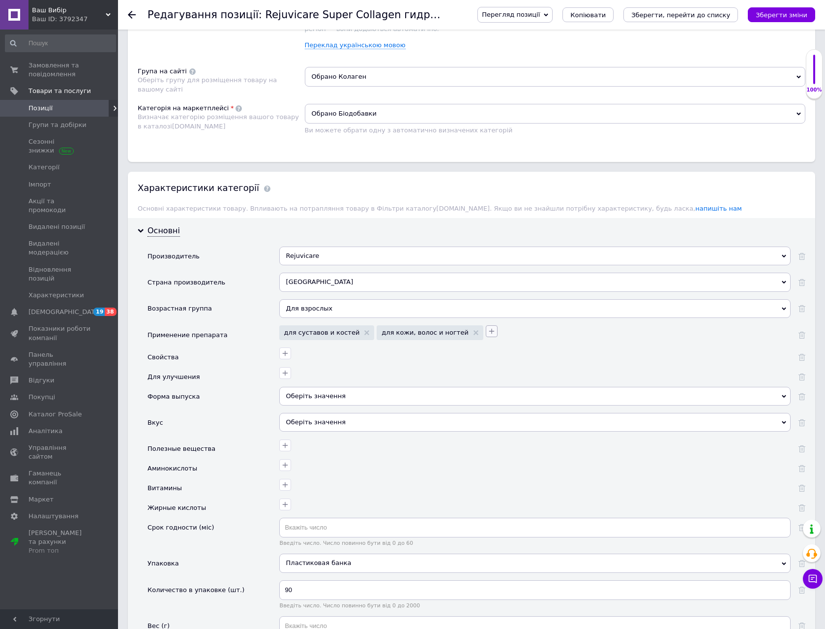
click at [488, 331] on icon "button" at bounding box center [492, 331] width 8 height 8
click at [382, 483] on оздоровления "Для общего оздоровления" at bounding box center [385, 486] width 6 height 6
checkbox оздоровления "true"
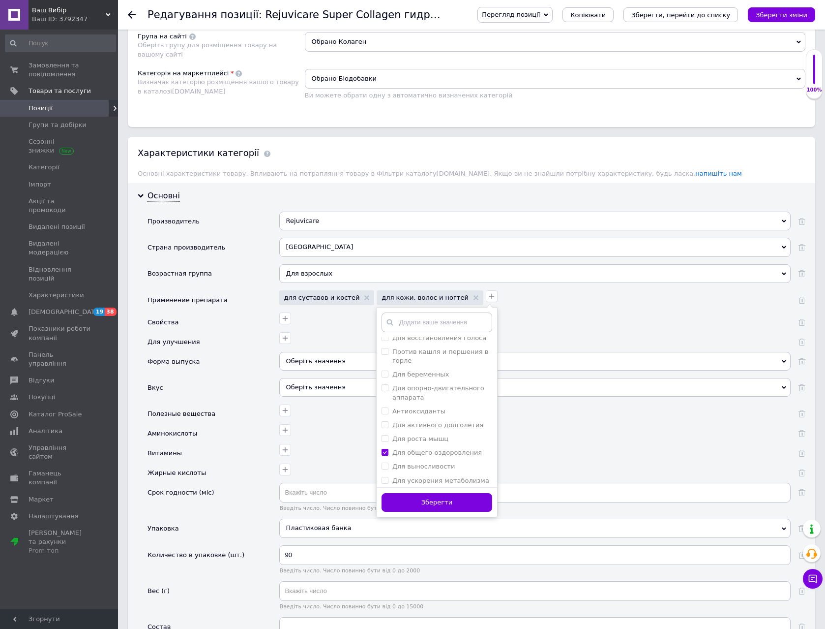
scroll to position [738, 0]
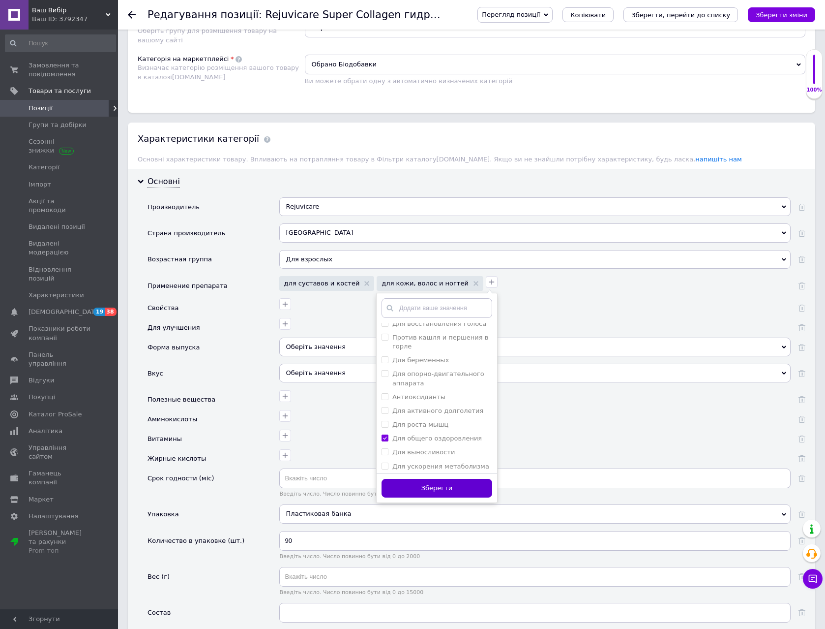
click at [396, 487] on button "Зберегти" at bounding box center [437, 488] width 111 height 19
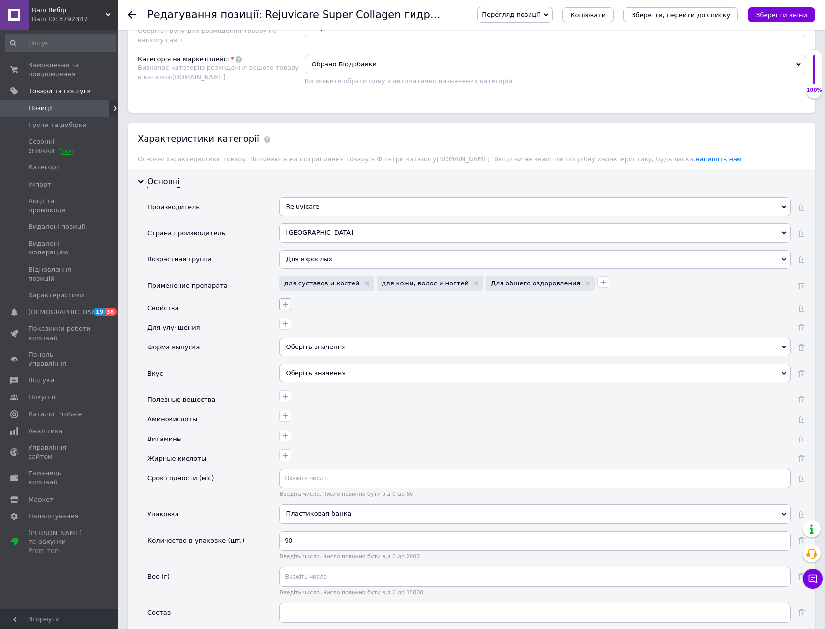
click at [284, 303] on icon "button" at bounding box center [285, 304] width 8 height 8
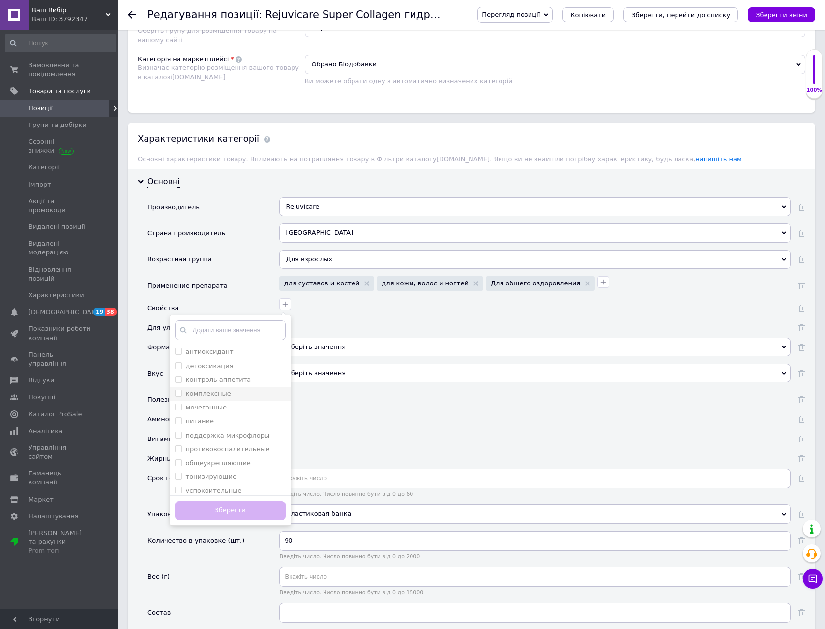
click at [215, 395] on label "комплексные" at bounding box center [208, 392] width 45 height 7
checkbox input "true"
click at [247, 508] on button "Зберегти" at bounding box center [230, 510] width 111 height 19
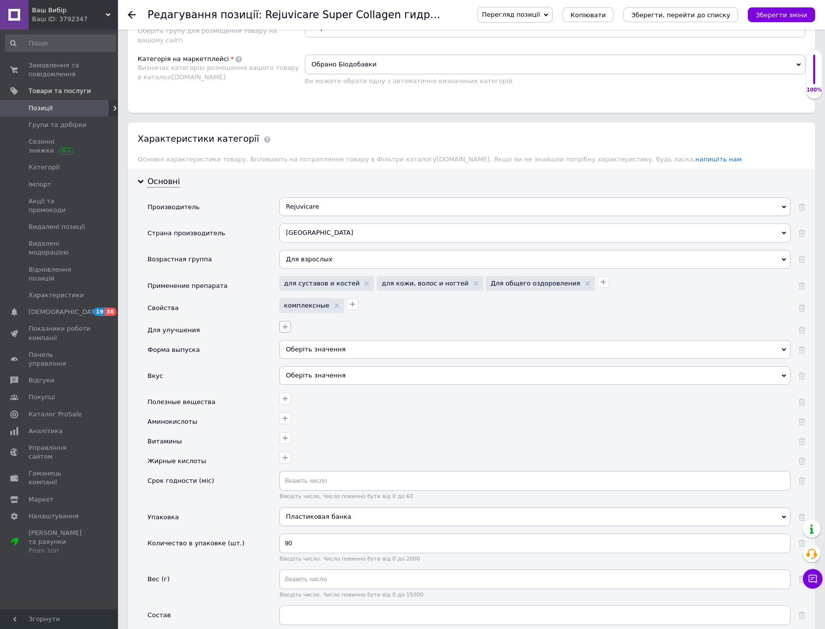
click at [285, 326] on icon "button" at bounding box center [284, 326] width 5 height 5
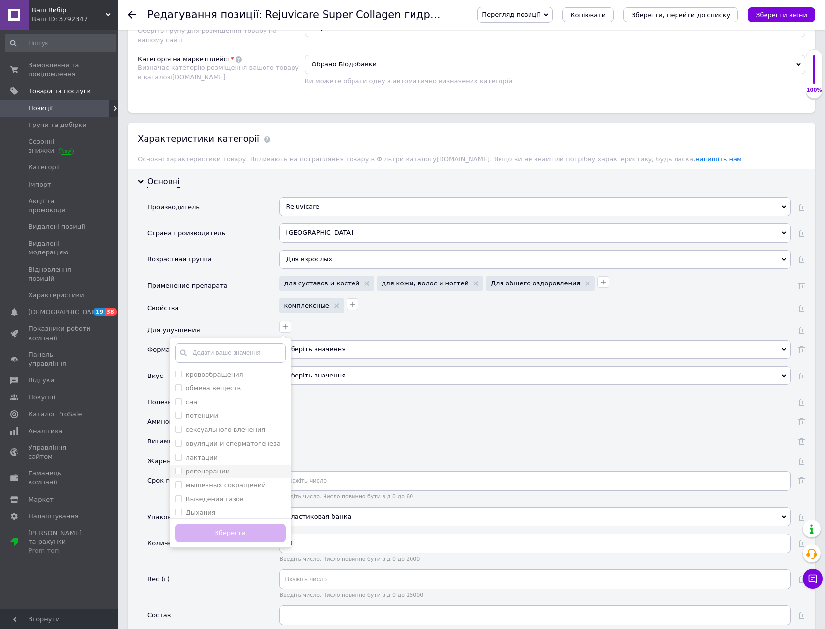
scroll to position [49, 0]
click at [208, 422] on label "регенерации" at bounding box center [208, 421] width 44 height 7
checkbox input "true"
click at [235, 466] on label "подвижности суставов" at bounding box center [225, 465] width 78 height 7
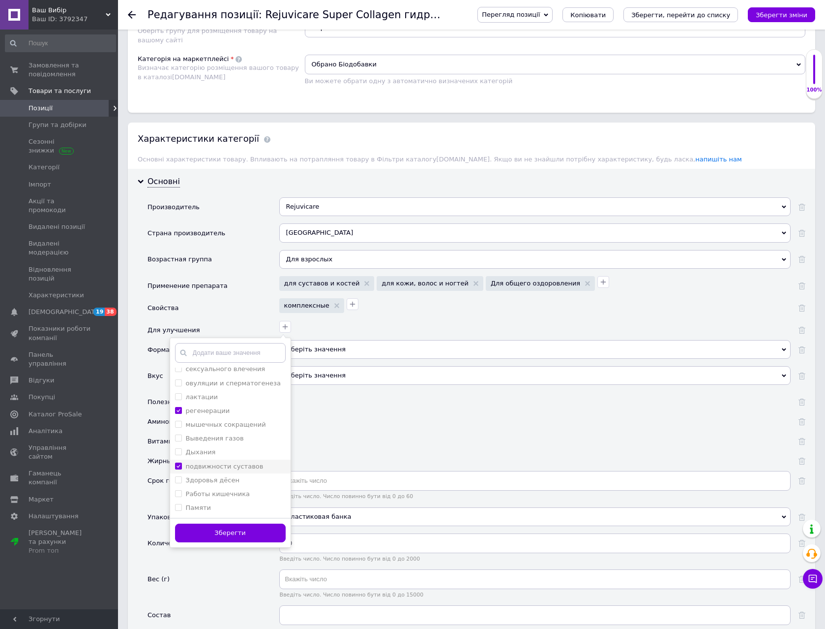
checkbox суставов "true"
click at [224, 530] on button "Зберегти" at bounding box center [230, 532] width 111 height 19
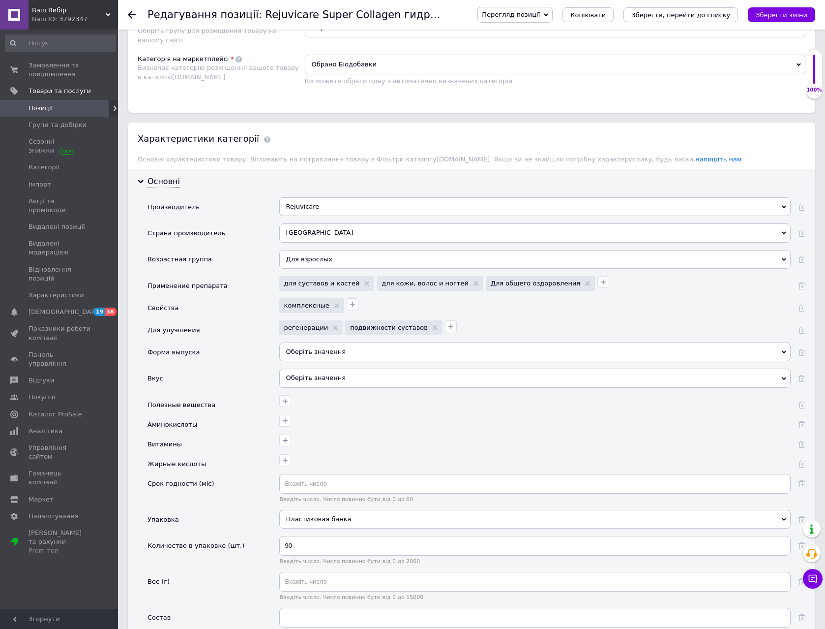
click at [343, 347] on div "Оберіть значення" at bounding box center [534, 351] width 511 height 19
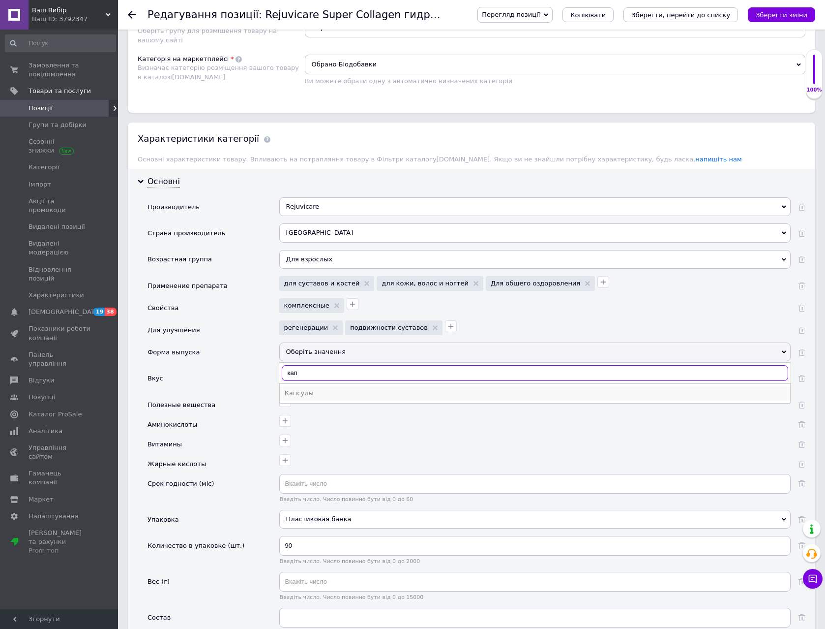
type input "кап"
click at [322, 397] on div "Капсулы" at bounding box center [535, 393] width 501 height 9
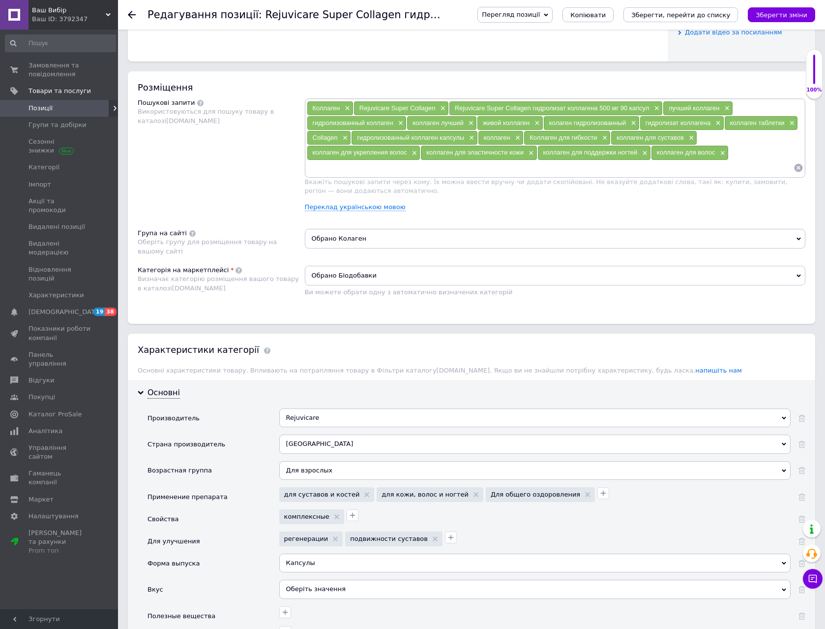
scroll to position [639, 0]
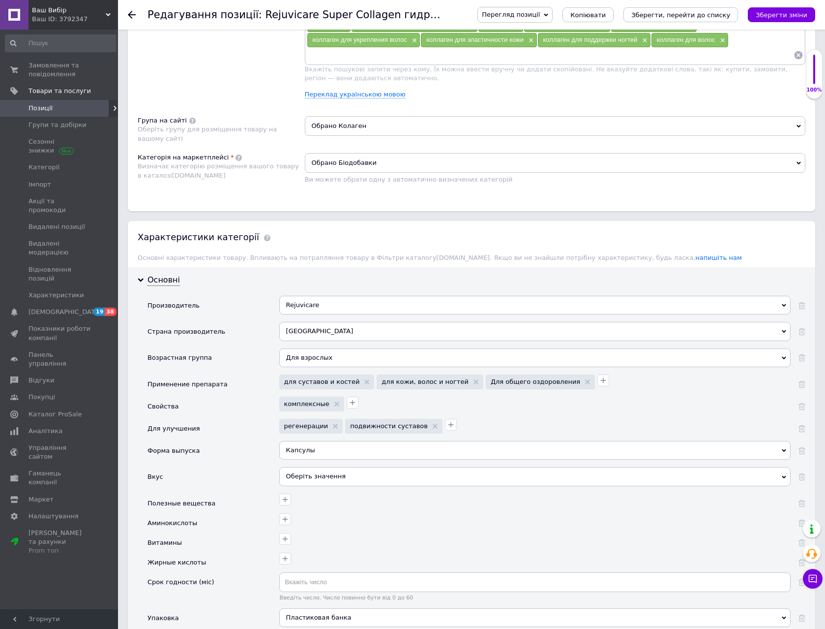
click at [306, 475] on div "Оберіть значення" at bounding box center [534, 476] width 511 height 19
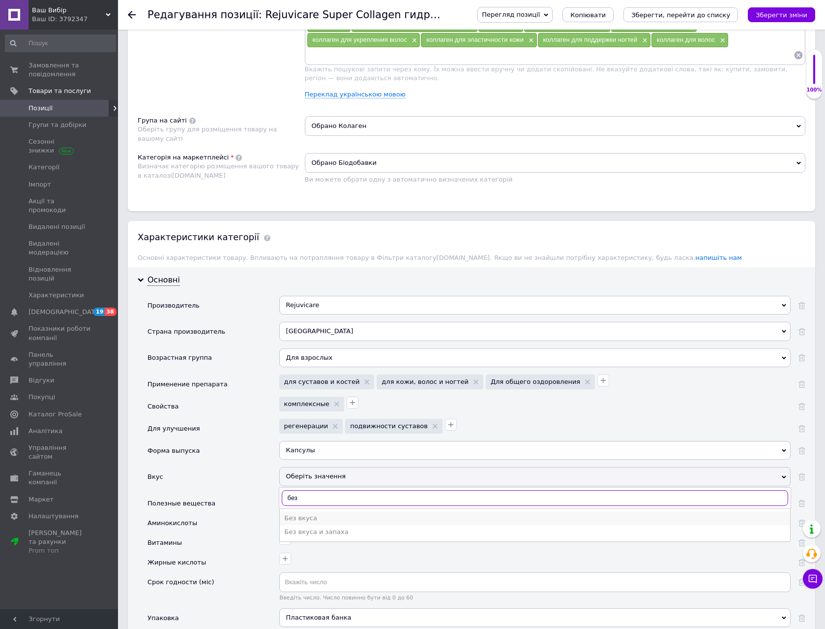
type input "без"
click at [317, 516] on div "Без вкуса" at bounding box center [535, 517] width 501 height 9
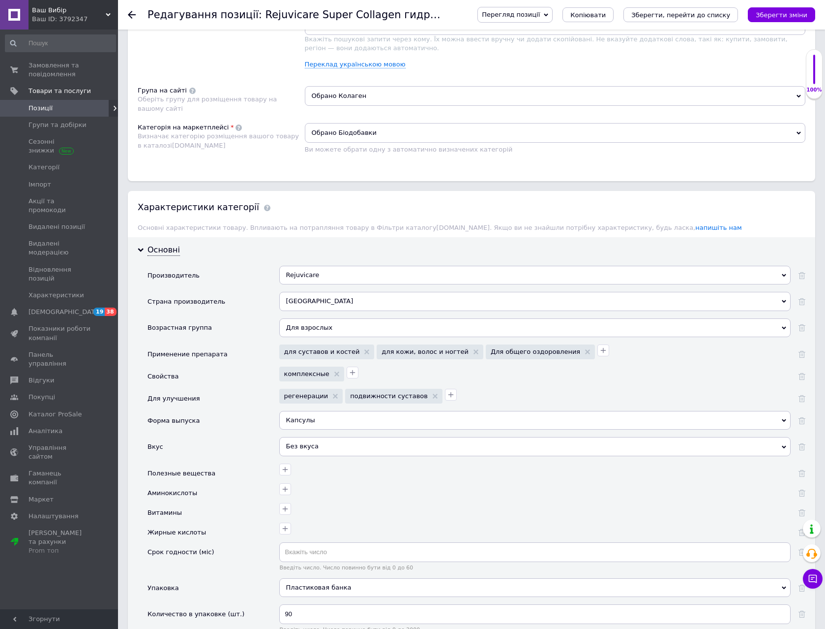
scroll to position [787, 0]
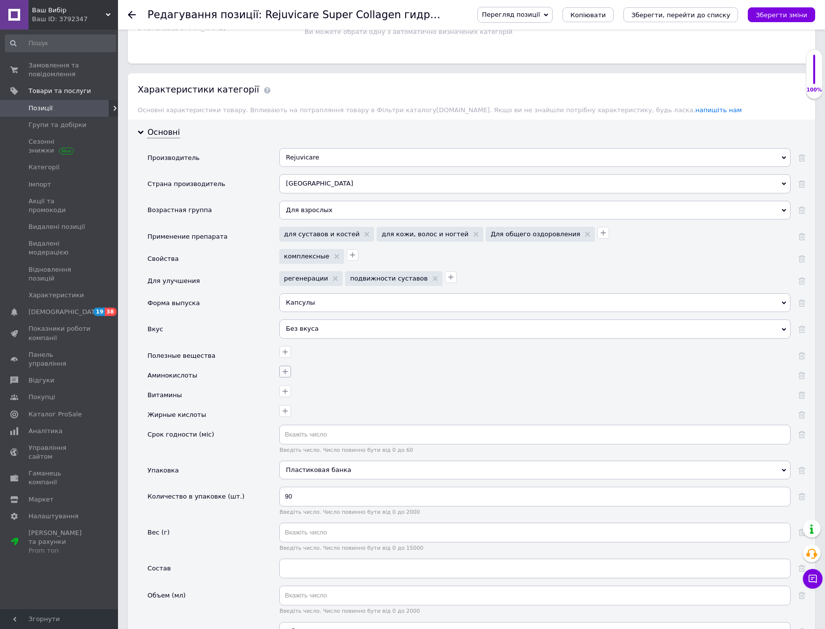
click at [282, 373] on icon "button" at bounding box center [285, 371] width 8 height 8
type input "кол"
click at [352, 387] on div at bounding box center [534, 390] width 514 height 14
click at [279, 357] on button "button" at bounding box center [285, 352] width 12 height 12
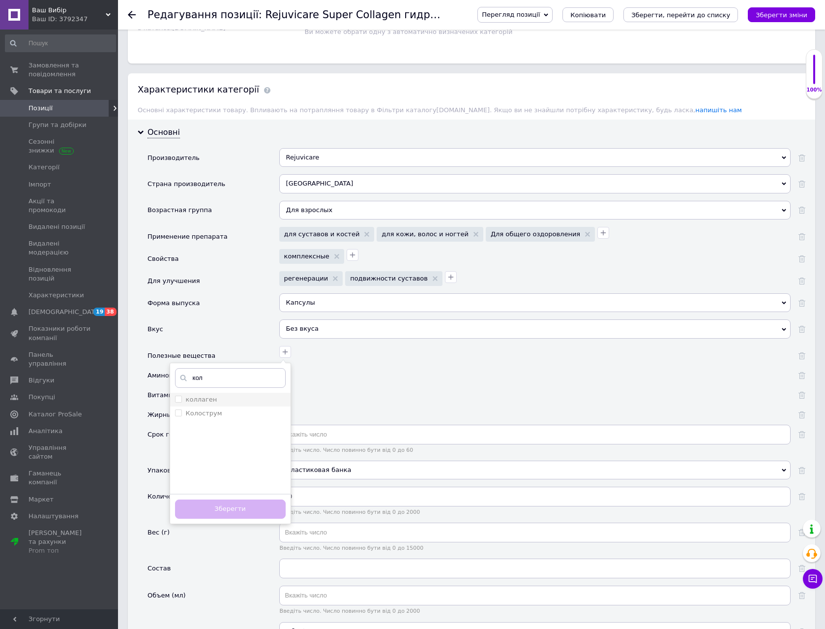
type input "кол"
click at [207, 396] on label "коллаген" at bounding box center [201, 398] width 31 height 7
checkbox input "true"
click at [247, 511] on button "Зберегти" at bounding box center [230, 508] width 111 height 19
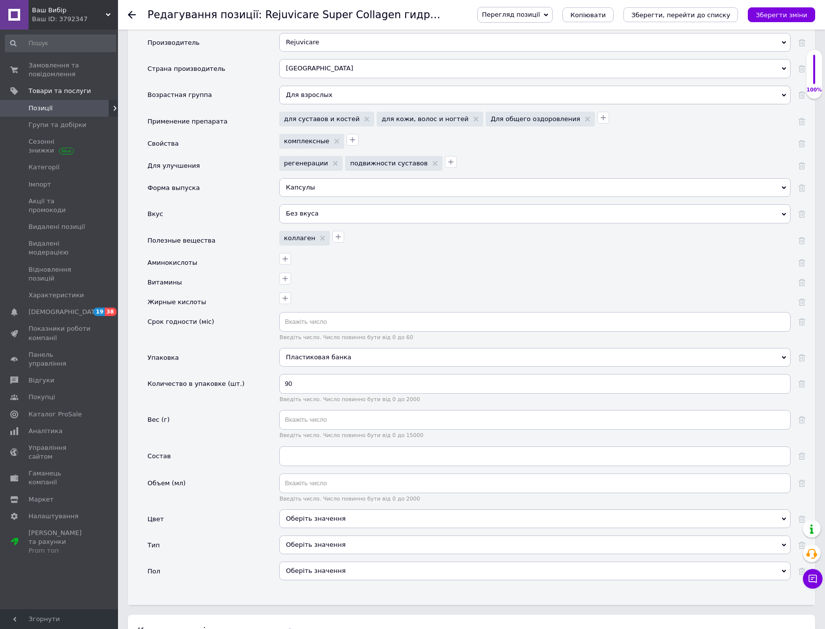
scroll to position [934, 0]
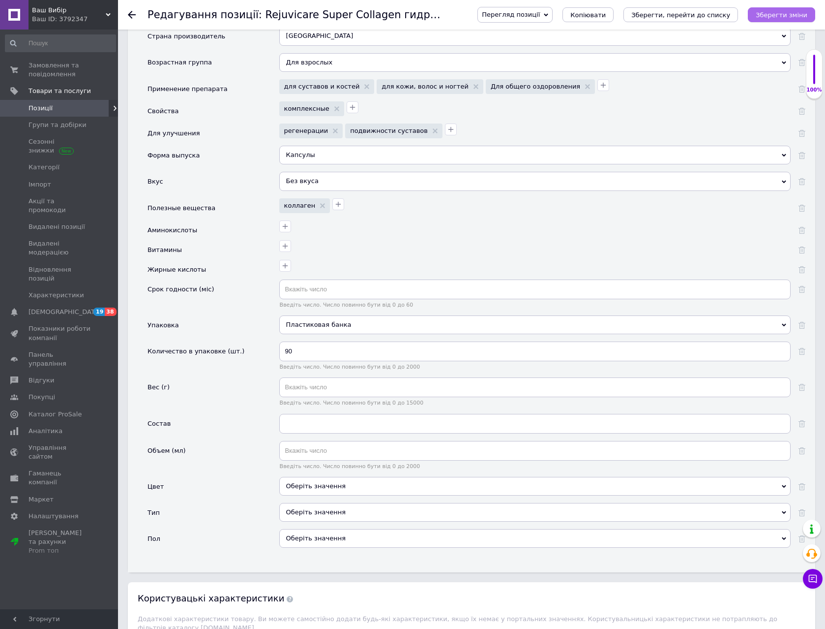
click at [793, 15] on icon "Зберегти зміни" at bounding box center [782, 14] width 52 height 7
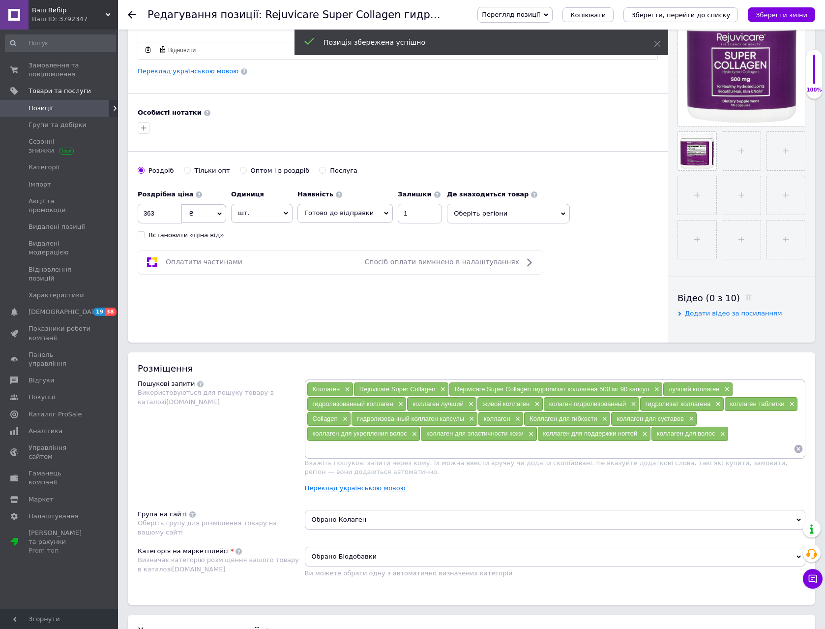
scroll to position [0, 0]
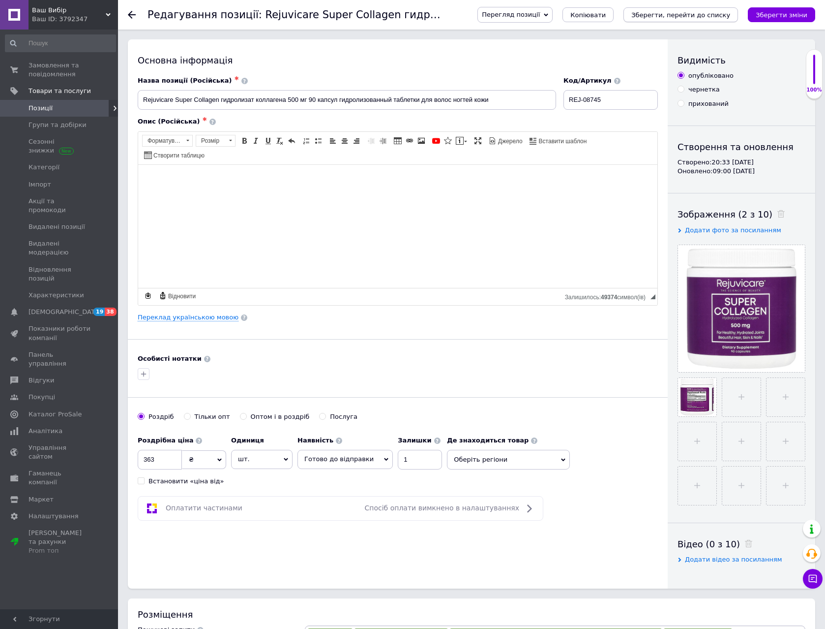
click at [703, 10] on button "Зберегти, перейти до списку" at bounding box center [681, 14] width 115 height 15
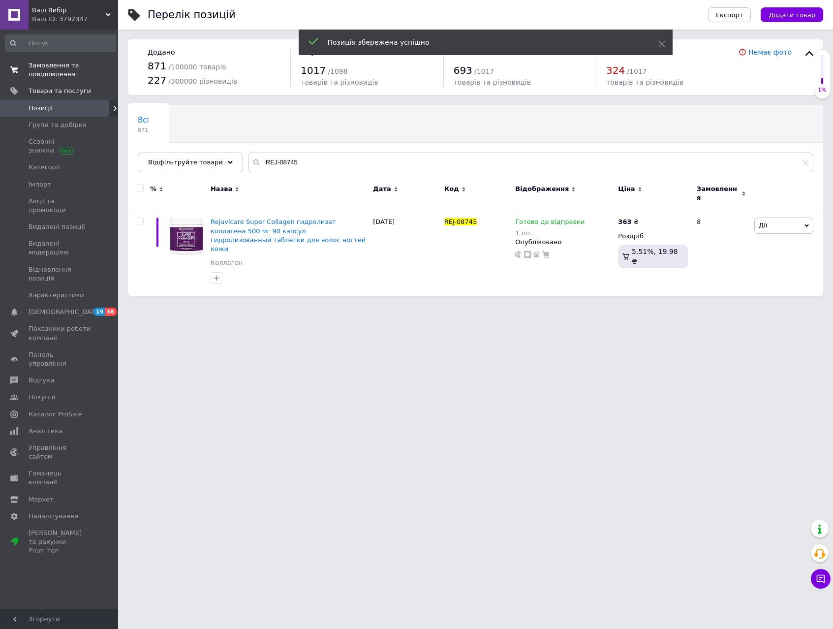
click at [37, 71] on span "Замовлення та повідомлення" at bounding box center [60, 70] width 62 height 18
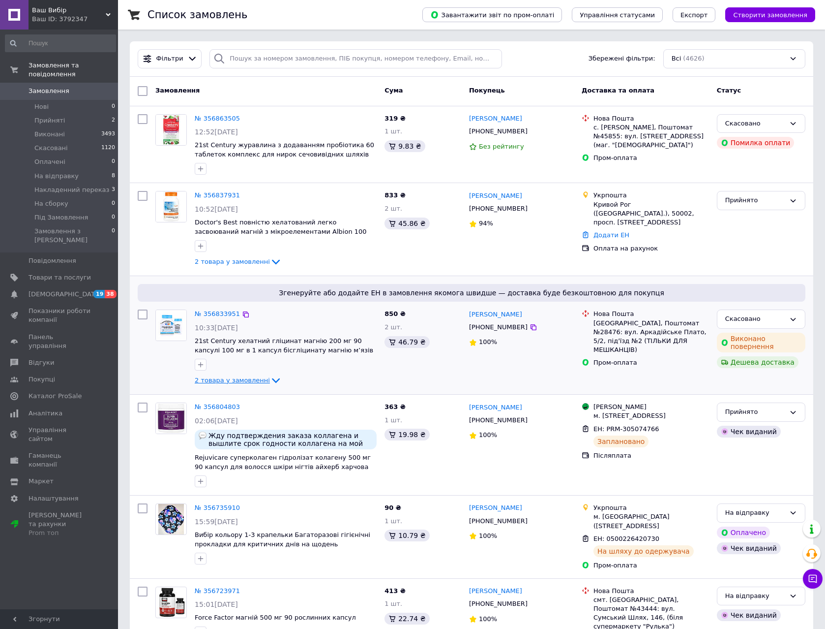
click at [248, 383] on span "2 товара у замовленні" at bounding box center [232, 379] width 75 height 7
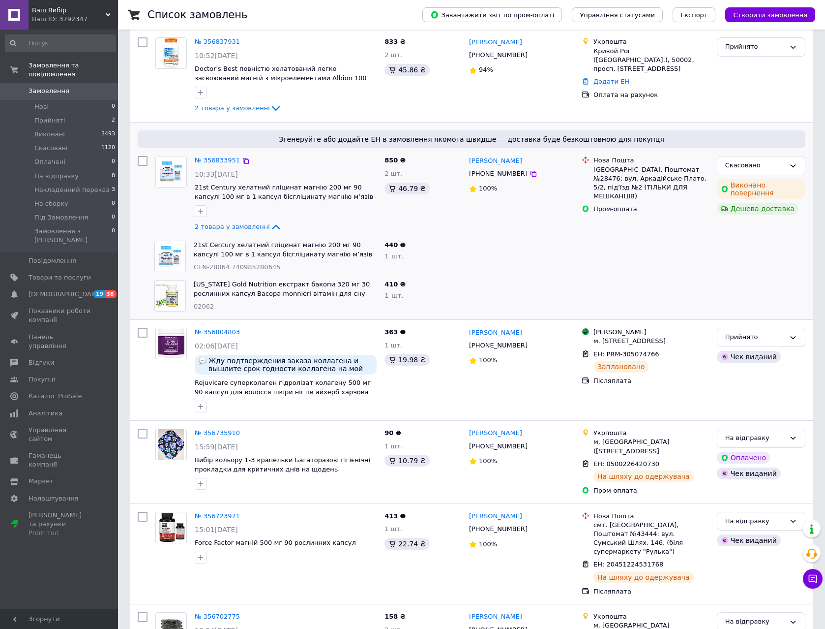
scroll to position [197, 0]
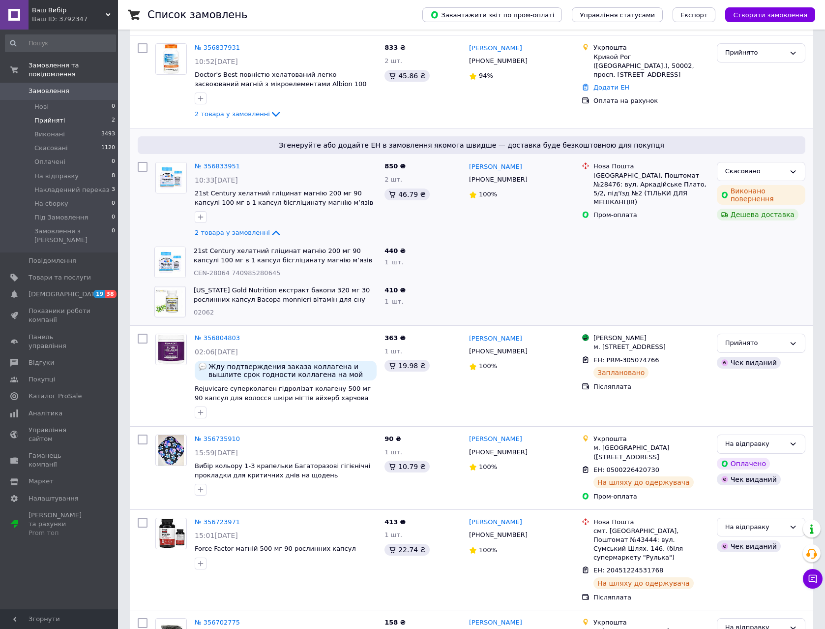
click at [77, 114] on li "Прийняті 2" at bounding box center [60, 121] width 121 height 14
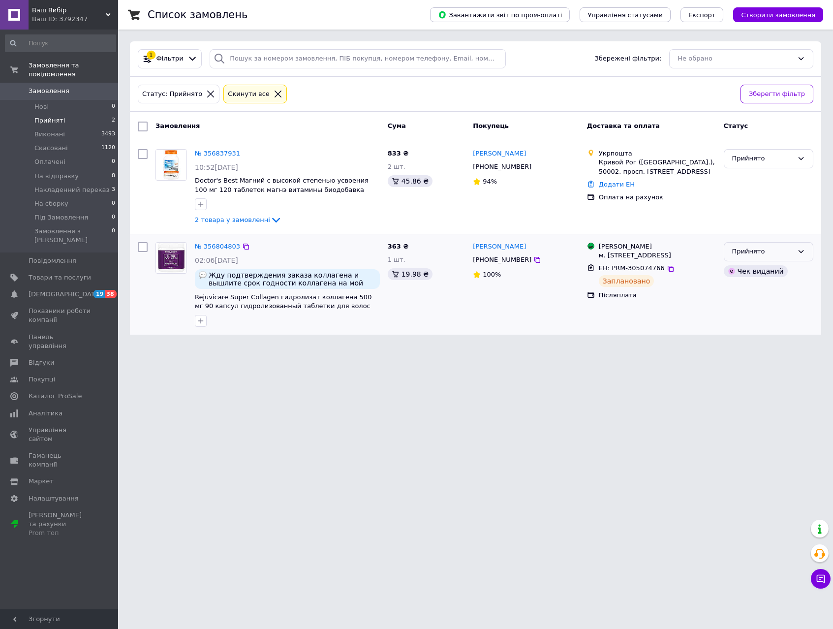
click at [779, 249] on div "Прийнято" at bounding box center [762, 251] width 61 height 10
click at [772, 298] on li "Накладенний переказ" at bounding box center [768, 305] width 89 height 28
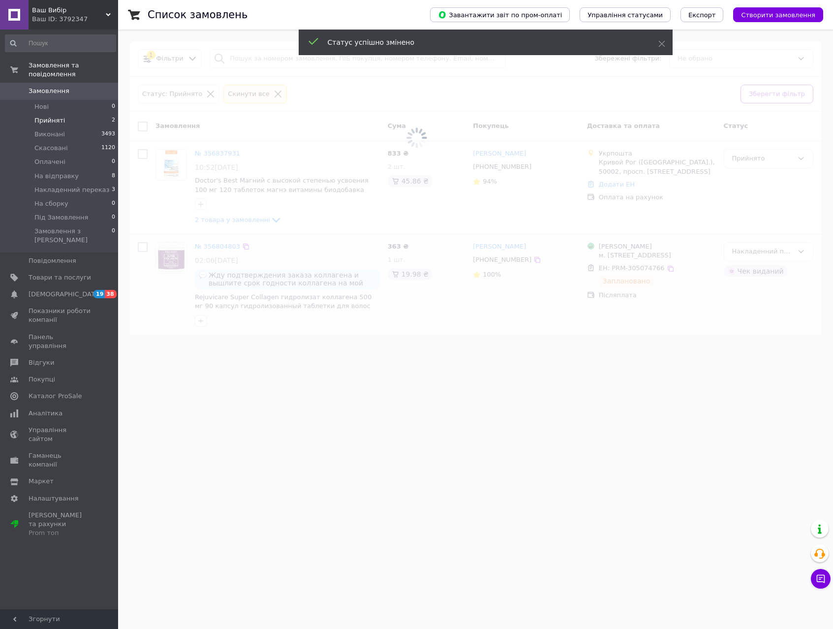
click at [51, 87] on span "Замовлення" at bounding box center [49, 91] width 41 height 9
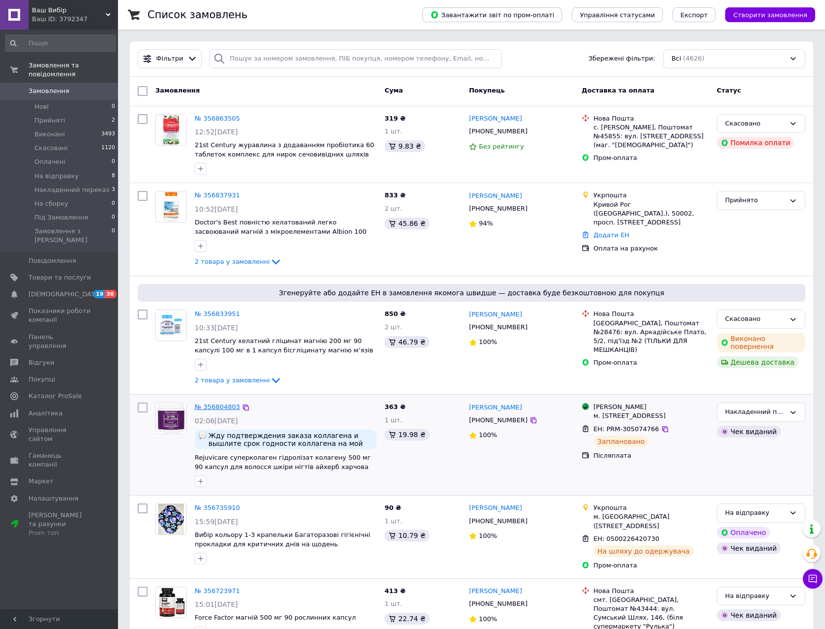
click at [214, 407] on link "№ 356804803" at bounding box center [217, 406] width 45 height 7
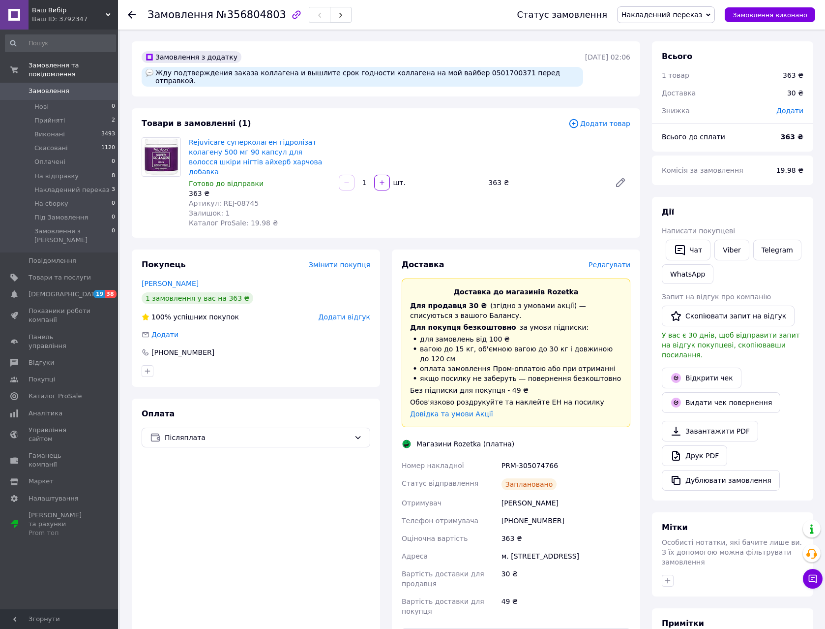
click at [53, 87] on span "Замовлення" at bounding box center [49, 91] width 41 height 9
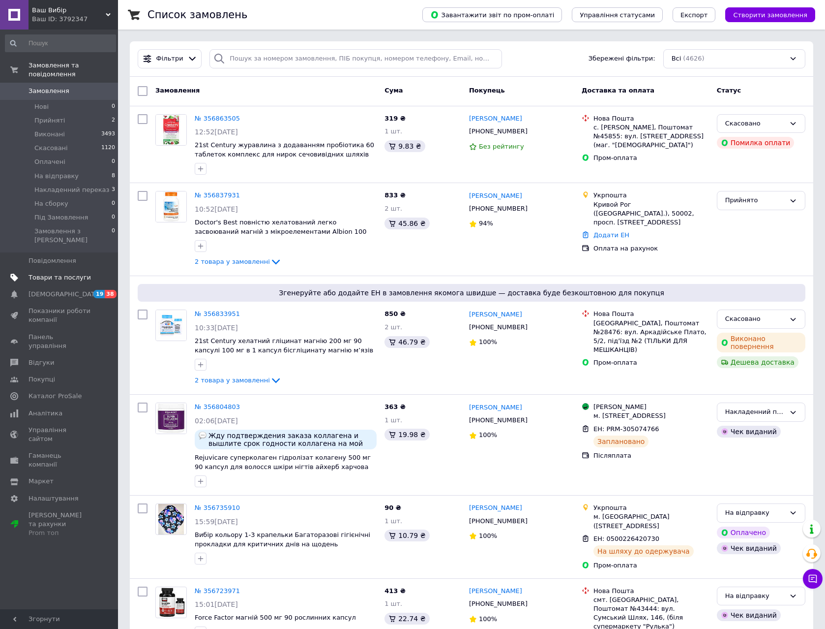
click at [55, 273] on span "Товари та послуги" at bounding box center [60, 277] width 62 height 9
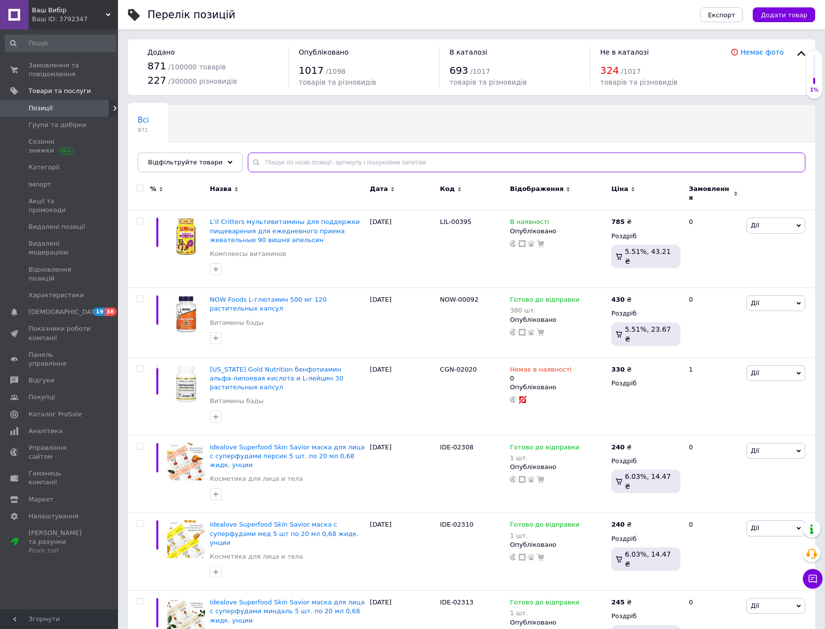
click at [345, 162] on input "text" at bounding box center [527, 162] width 558 height 20
paste input "CGN-01034"
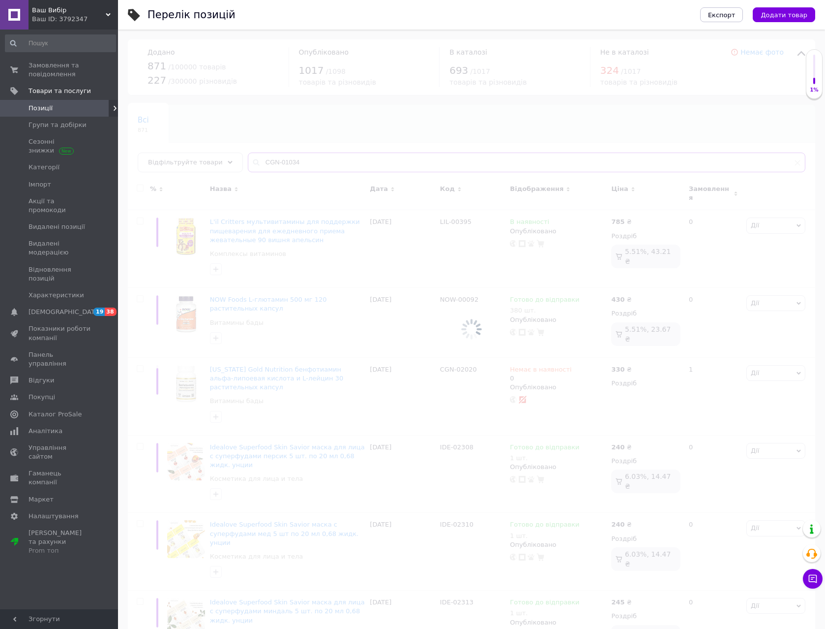
type input "CGN-01034"
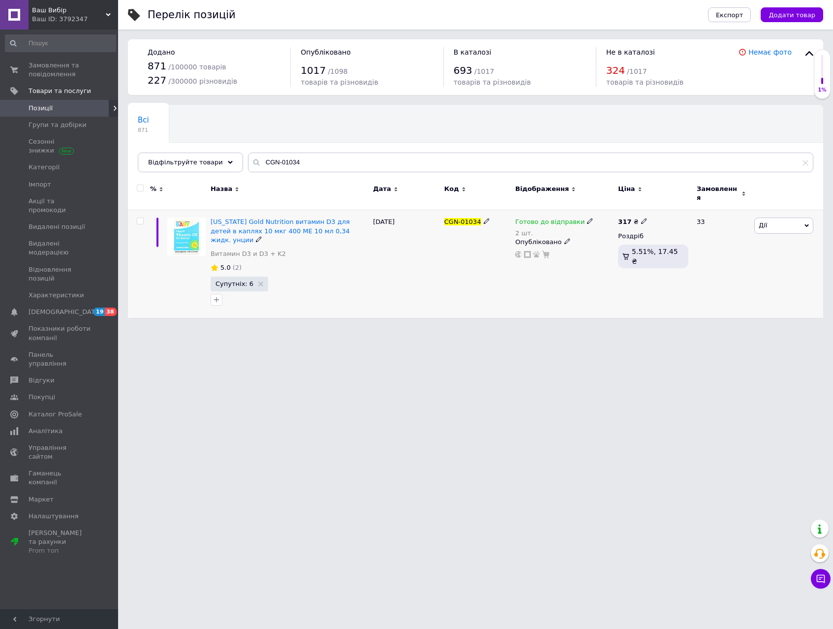
click at [587, 218] on icon at bounding box center [590, 221] width 6 height 6
click at [699, 240] on div "Залишки 2 шт." at bounding box center [654, 255] width 123 height 31
drag, startPoint x: 606, startPoint y: 243, endPoint x: 597, endPoint y: 246, distance: 9.8
click at [597, 251] on input "2" at bounding box center [630, 261] width 75 height 20
type input "1"
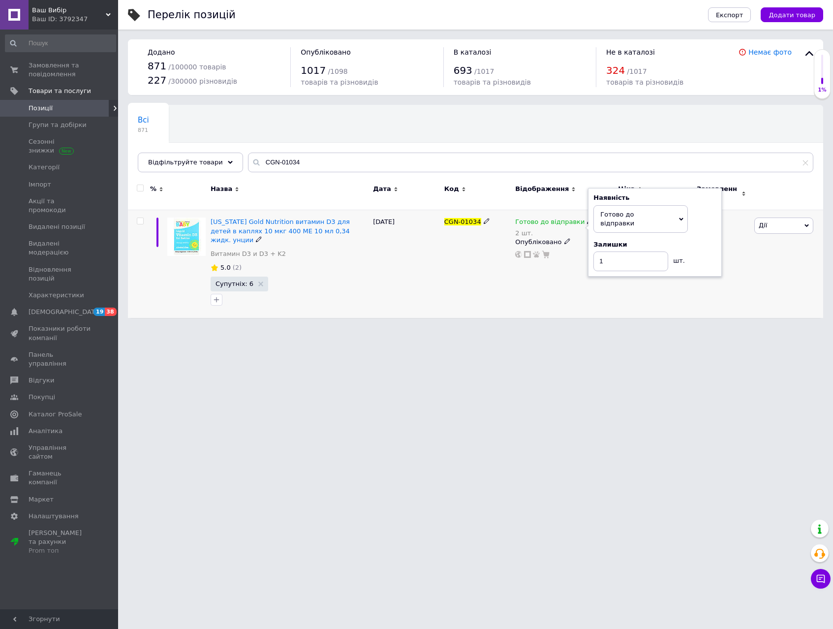
click at [612, 265] on div "Готово до відправки 2 шт. Наявність [PERSON_NAME] до відправки В наявності Нема…" at bounding box center [563, 264] width 103 height 108
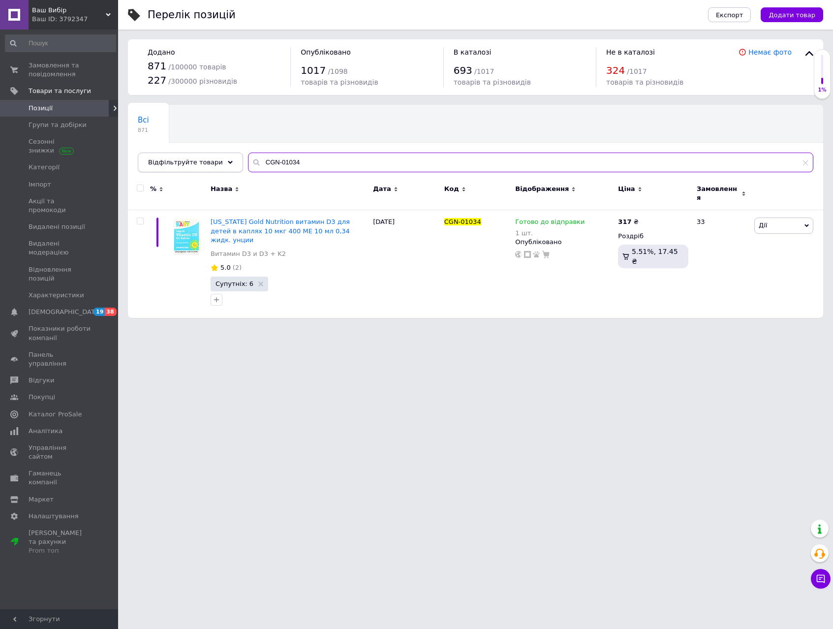
drag, startPoint x: 309, startPoint y: 163, endPoint x: 229, endPoint y: 156, distance: 80.9
click at [229, 156] on div "Відфільтруйте товари CGN-01034" at bounding box center [475, 162] width 675 height 20
paste input "DLC-15170"
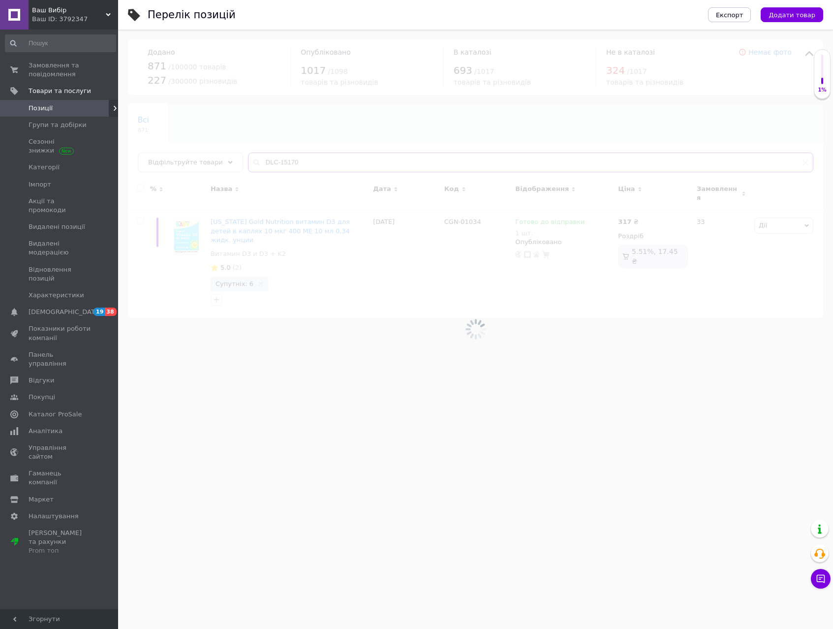
type input "DLC-15170"
